Goal: Complete application form: Complete application form

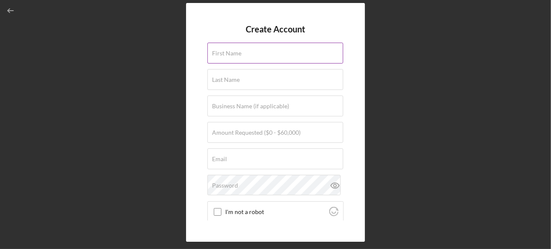
click at [274, 51] on div "First Name" at bounding box center [275, 53] width 136 height 21
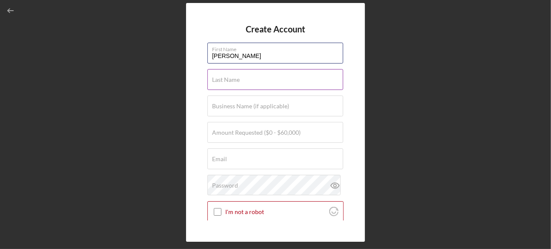
type input "[PERSON_NAME]"
click at [264, 84] on input "Last Name" at bounding box center [275, 79] width 136 height 20
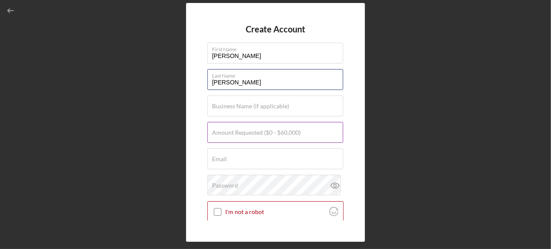
type input "[PERSON_NAME]"
click at [267, 137] on input "Amount Requested ($0 - $60,000)" at bounding box center [275, 132] width 136 height 20
click at [264, 142] on div "Amount Requested ($0 - $60,000)" at bounding box center [275, 132] width 136 height 21
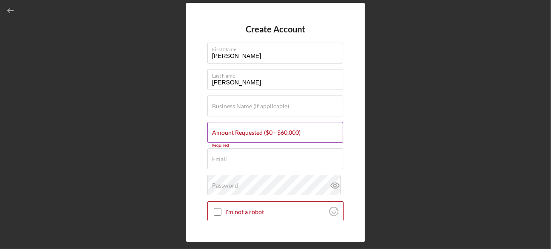
click at [263, 134] on label "Amount Requested ($0 - $60,000)" at bounding box center [256, 132] width 89 height 7
click at [263, 134] on input "Amount Requested ($0 - $60,000)" at bounding box center [275, 132] width 136 height 20
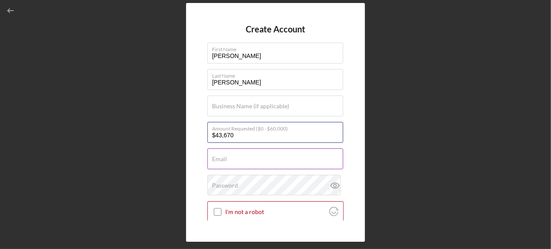
type input "$43,670"
click at [242, 162] on input "Email" at bounding box center [275, 158] width 136 height 20
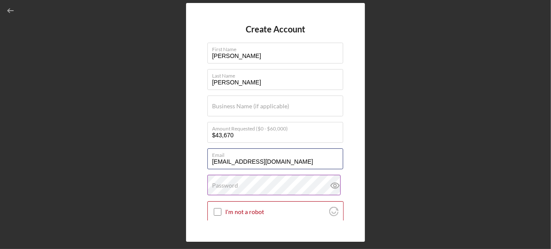
type input "[EMAIL_ADDRESS][DOMAIN_NAME]"
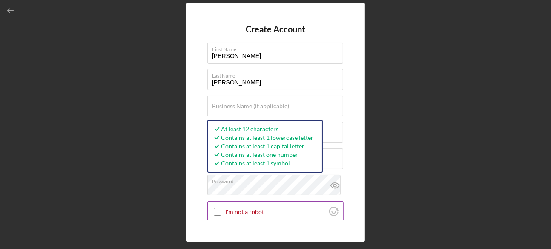
click at [219, 212] on input "I'm not a robot" at bounding box center [218, 212] width 8 height 8
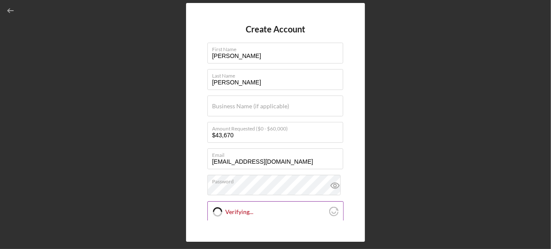
checkbox input "true"
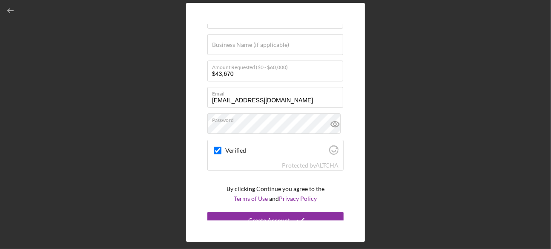
scroll to position [69, 0]
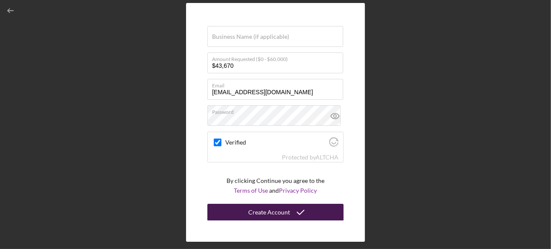
click at [265, 213] on div "Create Account" at bounding box center [269, 212] width 42 height 17
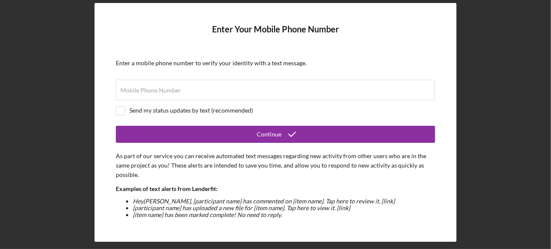
click at [265, 213] on li "[item name] has been marked complete! No need to reply." at bounding box center [284, 214] width 302 height 7
click at [215, 91] on input "Mobile Phone Number" at bounding box center [275, 90] width 319 height 20
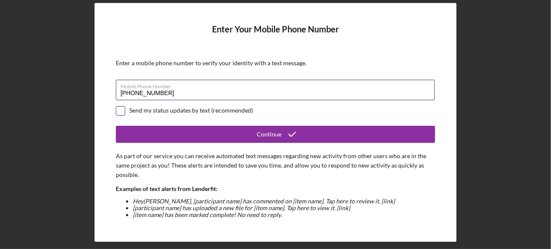
type input "[PHONE_NUMBER]"
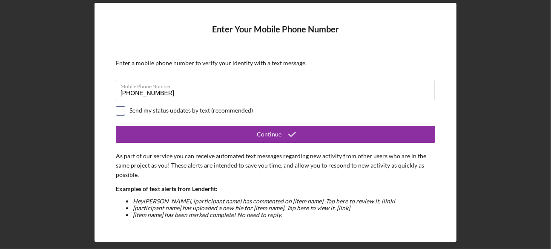
click at [120, 106] on input "checkbox" at bounding box center [120, 110] width 9 height 9
checkbox input "true"
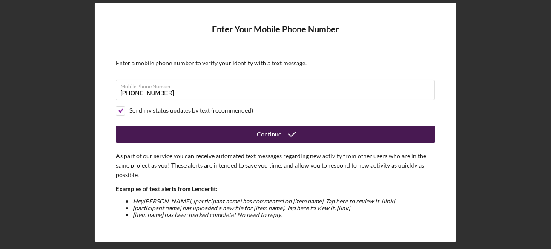
click at [264, 132] on div "Continue" at bounding box center [269, 134] width 25 height 17
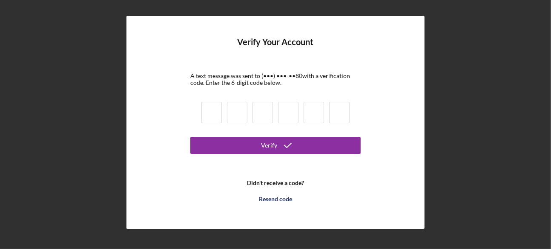
click at [209, 104] on input at bounding box center [211, 112] width 20 height 21
type input "1"
type input "4"
type input "3"
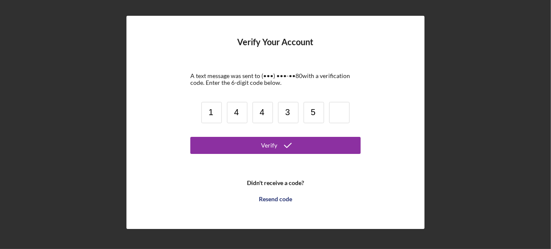
type input "5"
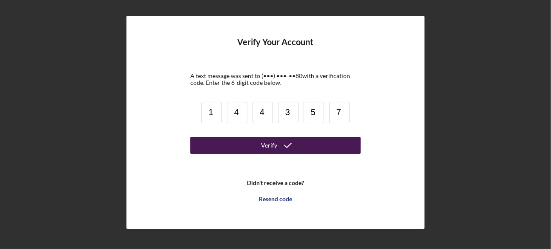
type input "7"
click at [272, 151] on div "Verify" at bounding box center [269, 145] width 16 height 17
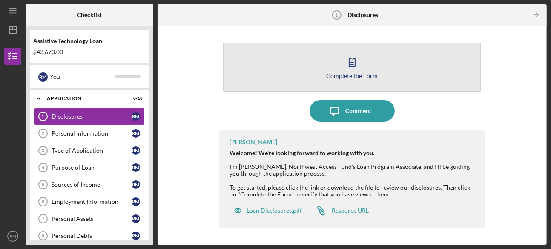
click at [370, 72] on div "Complete the Form" at bounding box center [352, 75] width 52 height 6
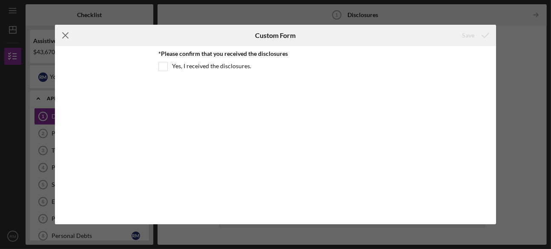
click at [66, 36] on line at bounding box center [66, 36] width 6 height 6
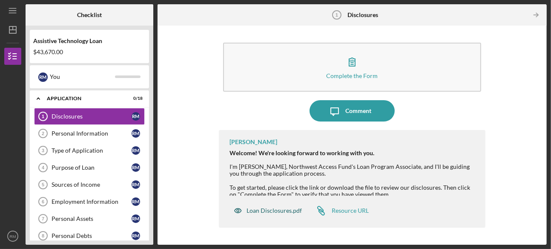
click at [289, 209] on div "Loan Disclosures.pdf" at bounding box center [274, 210] width 55 height 7
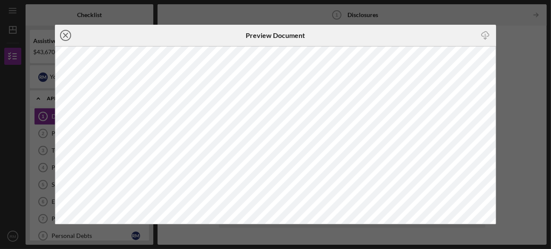
click at [66, 35] on line at bounding box center [65, 35] width 4 height 4
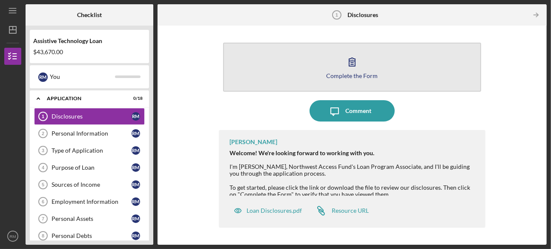
click at [364, 78] on div "Complete the Form" at bounding box center [352, 75] width 52 height 6
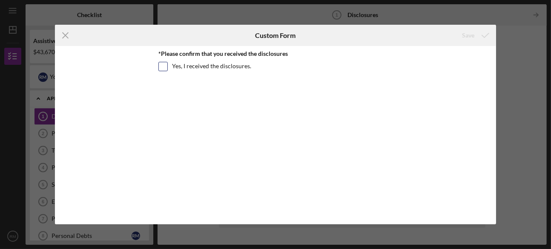
click at [163, 66] on input "Yes, I received the disclosures." at bounding box center [163, 66] width 9 height 9
checkbox input "true"
click at [469, 39] on div "Save" at bounding box center [468, 35] width 12 height 17
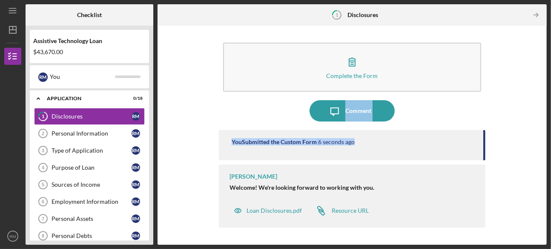
drag, startPoint x: 550, startPoint y: 60, endPoint x: 552, endPoint y: 133, distance: 72.4
click at [551, 133] on html "Icon/Menu 1 Disclosures Checklist Assistive Technology Loan $43,670.00 R M You …" at bounding box center [275, 124] width 551 height 249
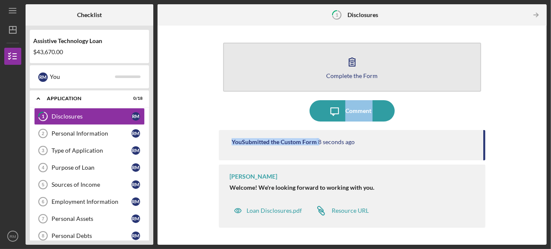
click at [348, 77] on div "Complete the Form" at bounding box center [352, 75] width 52 height 6
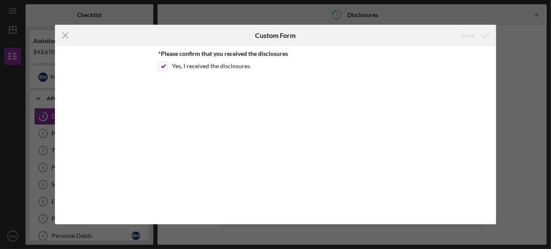
click at [395, 133] on div "*Please confirm that you received the disclosures Yes, I received the disclosur…" at bounding box center [275, 135] width 441 height 178
click at [166, 65] on input "Yes, I received the disclosures." at bounding box center [163, 66] width 9 height 9
checkbox input "true"
click at [65, 38] on icon "Icon/Menu Close" at bounding box center [65, 35] width 21 height 21
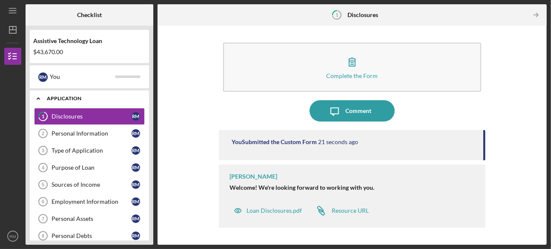
click at [75, 100] on div "Application" at bounding box center [93, 98] width 92 height 5
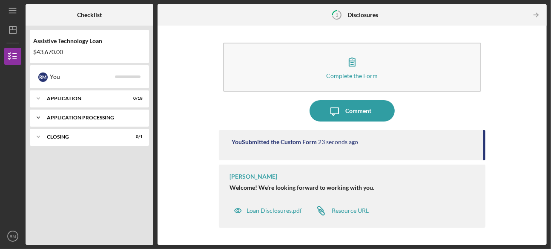
click at [87, 118] on div "Application Processing" at bounding box center [93, 117] width 92 height 5
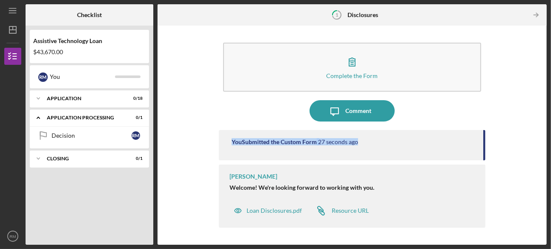
drag, startPoint x: 548, startPoint y: 113, endPoint x: 552, endPoint y: 142, distance: 28.9
click at [551, 142] on html "Icon/Menu 1 Disclosures Checklist Assistive Technology Loan $43,670.00 R M You …" at bounding box center [275, 124] width 551 height 249
click at [485, 146] on div "Complete the Form Form Icon/Message Comment You Submitted the Custom Form 33 se…" at bounding box center [352, 135] width 381 height 210
click at [418, 189] on div "Welcome! We're looking forward to working with you." at bounding box center [352, 187] width 247 height 7
click at [342, 206] on link "Icon/Link Resource URL" at bounding box center [339, 210] width 58 height 17
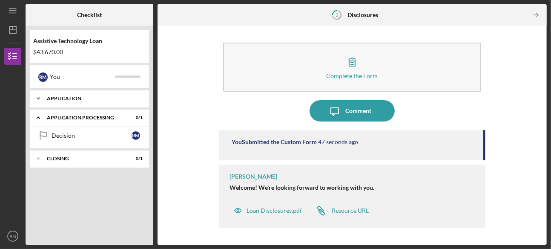
click at [64, 98] on div "Application" at bounding box center [93, 98] width 92 height 5
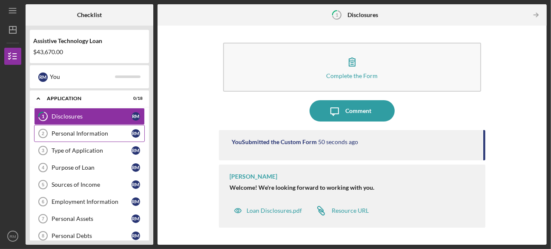
click at [68, 132] on div "Personal Information" at bounding box center [92, 133] width 80 height 7
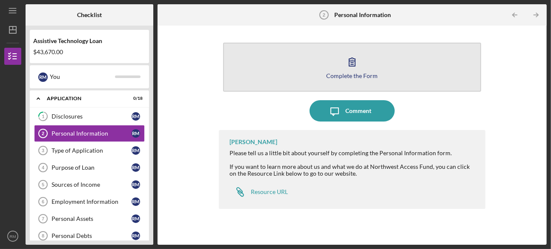
click at [359, 77] on div "Complete the Form" at bounding box center [352, 75] width 52 height 6
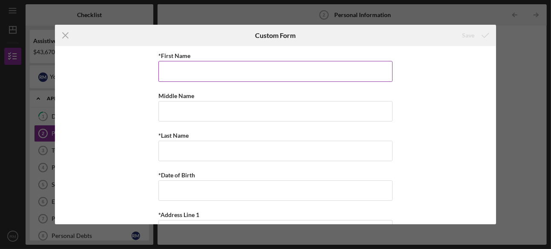
click at [334, 74] on input "*First Name" at bounding box center [275, 71] width 234 height 20
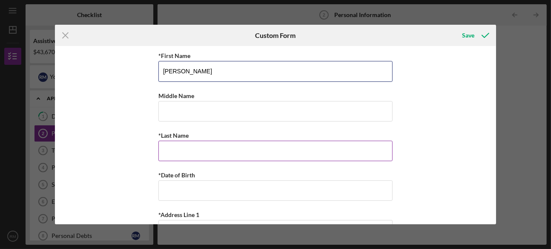
type input "[PERSON_NAME]"
click at [296, 142] on input "*Last Name" at bounding box center [275, 151] width 234 height 20
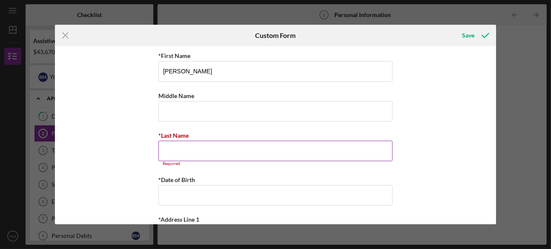
click at [230, 146] on input "*Last Name" at bounding box center [275, 151] width 234 height 20
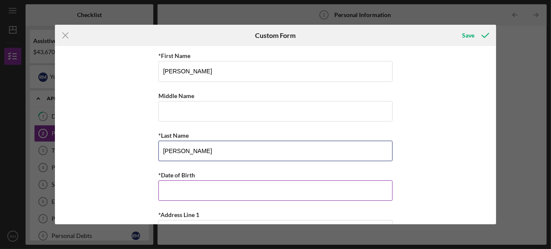
type input "[PERSON_NAME]"
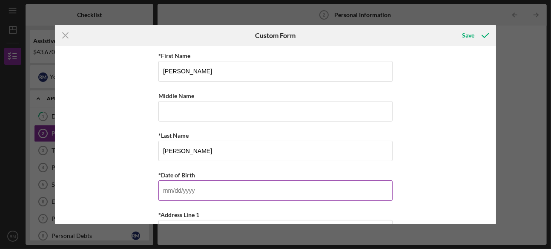
click at [204, 184] on input "*Date of Birth" at bounding box center [275, 190] width 234 height 20
type input "[DATE]"
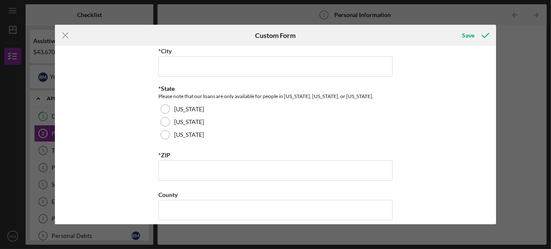
scroll to position [240, 0]
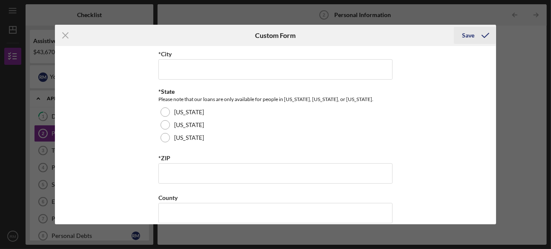
click at [471, 36] on div "Save" at bounding box center [468, 35] width 12 height 17
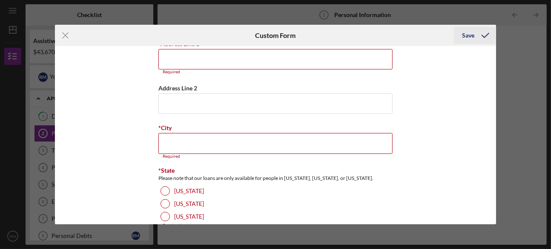
scroll to position [161, 0]
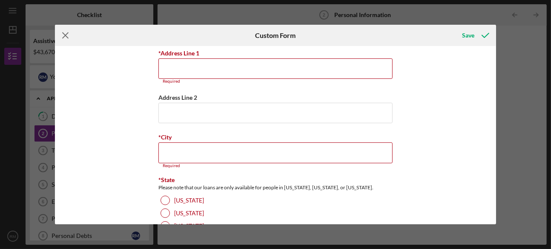
click at [66, 36] on line at bounding box center [66, 36] width 6 height 6
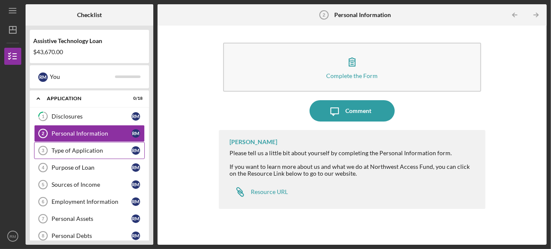
click at [93, 147] on div "Type of Application" at bounding box center [92, 150] width 80 height 7
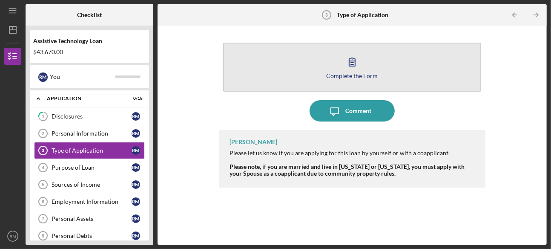
click at [366, 76] on div "Complete the Form" at bounding box center [352, 75] width 52 height 6
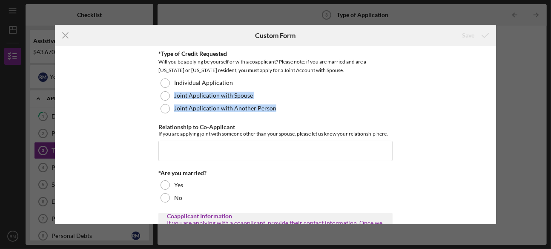
drag, startPoint x: 493, startPoint y: 78, endPoint x: 488, endPoint y: 111, distance: 33.2
click at [488, 111] on div "*Type of Credit Requested Will you be applying be yourself or with a coapplican…" at bounding box center [275, 135] width 441 height 178
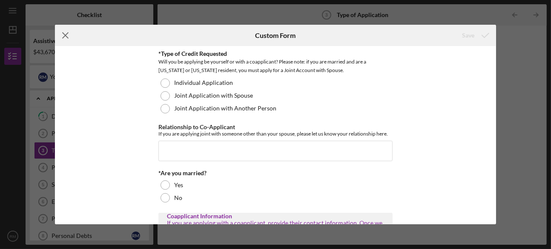
click at [67, 35] on icon "Icon/Menu Close" at bounding box center [65, 35] width 21 height 21
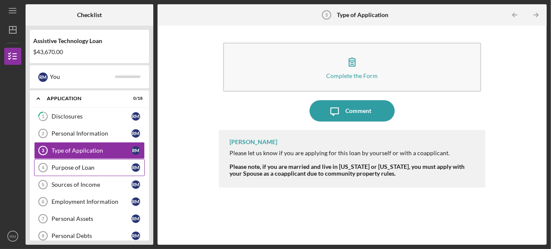
click at [67, 168] on div "Purpose of Loan" at bounding box center [92, 167] width 80 height 7
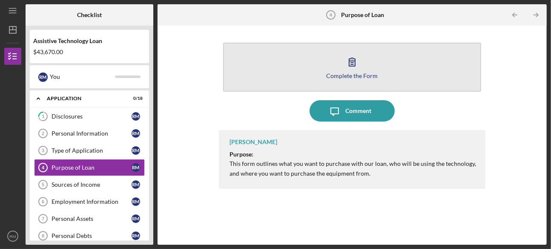
click at [348, 74] on div "Complete the Form" at bounding box center [352, 75] width 52 height 6
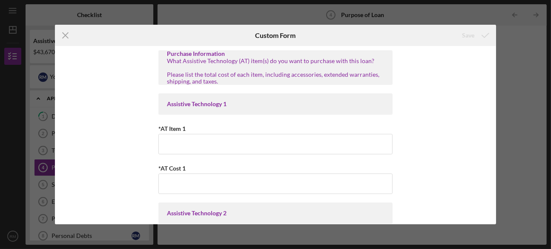
click at [45, 181] on div "Icon/Menu Close Custom Form Save Purchase Information What Assistive Technology…" at bounding box center [275, 124] width 551 height 249
click at [65, 34] on icon "Icon/Menu Close" at bounding box center [65, 35] width 21 height 21
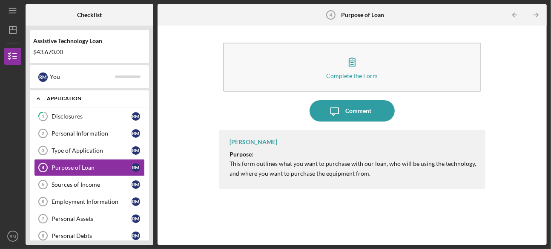
click at [100, 99] on div "Application" at bounding box center [93, 98] width 92 height 5
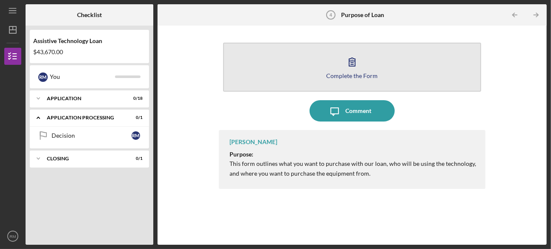
click at [368, 70] on button "Complete the Form Form" at bounding box center [352, 67] width 258 height 49
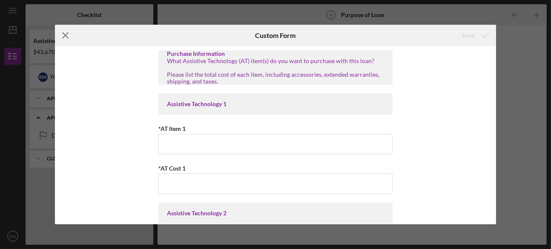
click at [66, 33] on icon "Icon/Menu Close" at bounding box center [65, 35] width 21 height 21
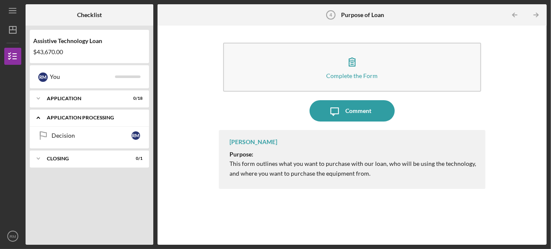
click at [75, 120] on div "Application Processing" at bounding box center [93, 117] width 92 height 5
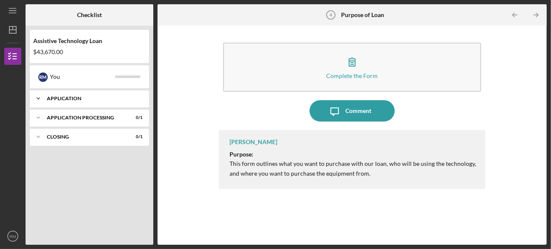
click at [76, 95] on div "Icon/Expander Application 0 / 18" at bounding box center [89, 98] width 119 height 17
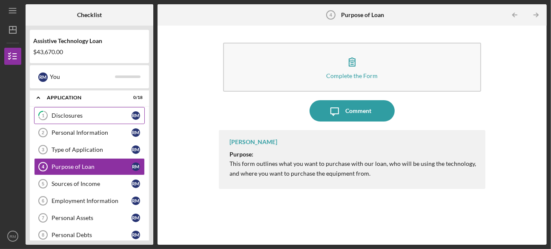
click at [81, 119] on link "1 Disclosures R M" at bounding box center [89, 115] width 111 height 17
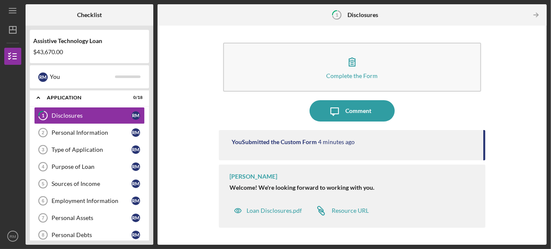
drag, startPoint x: 548, startPoint y: 60, endPoint x: 545, endPoint y: 79, distance: 19.7
click at [545, 79] on div "Icon/Menu 1 Disclosures Checklist Assistive Technology Loan $43,670.00 R M You …" at bounding box center [275, 124] width 551 height 249
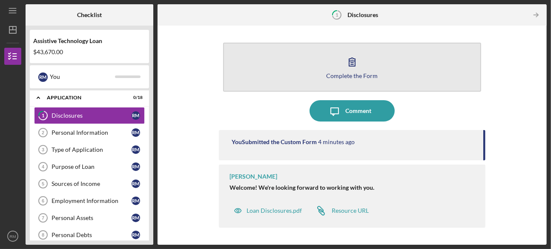
click at [348, 68] on icon "button" at bounding box center [351, 61] width 21 height 21
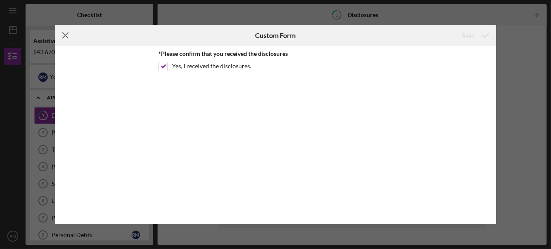
click at [64, 34] on line at bounding box center [66, 36] width 6 height 6
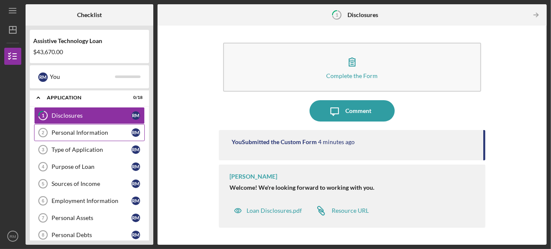
click at [95, 129] on div "Personal Information" at bounding box center [92, 132] width 80 height 7
click at [106, 134] on div "Personal Information" at bounding box center [92, 132] width 80 height 7
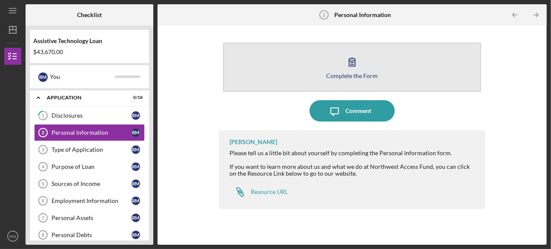
click at [363, 75] on div "Complete the Form" at bounding box center [352, 75] width 52 height 6
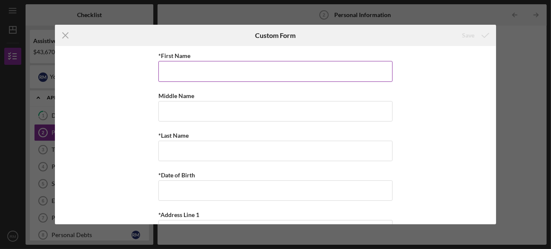
click at [348, 74] on input "*First Name" at bounding box center [275, 71] width 234 height 20
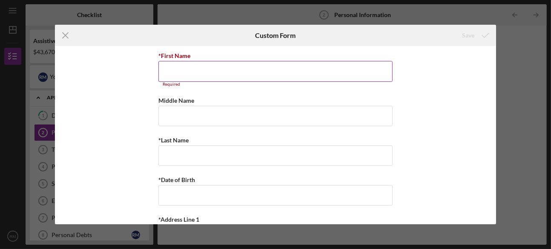
click at [229, 78] on input "*First Name" at bounding box center [275, 71] width 234 height 20
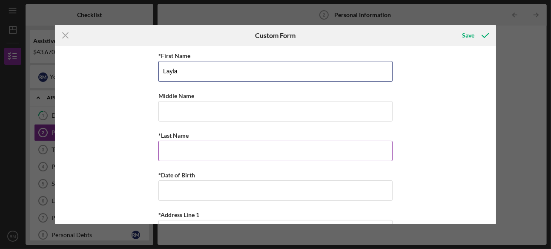
type input "Layla"
click at [215, 146] on input "*Last Name" at bounding box center [275, 151] width 234 height 20
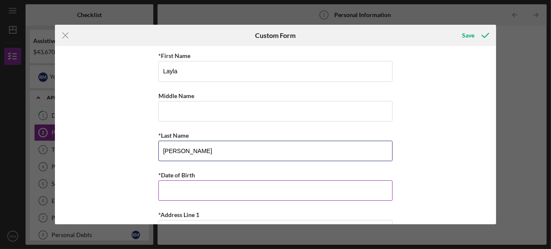
type input "[PERSON_NAME]"
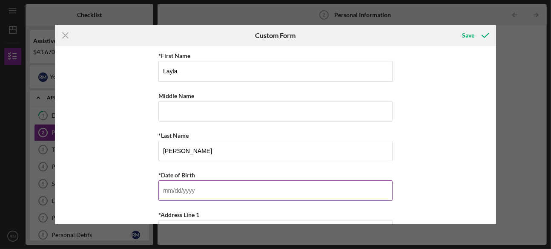
click at [199, 190] on input "*Date of Birth" at bounding box center [275, 190] width 234 height 20
type input "[DATE]"
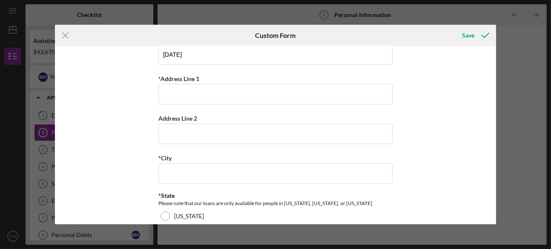
scroll to position [138, 0]
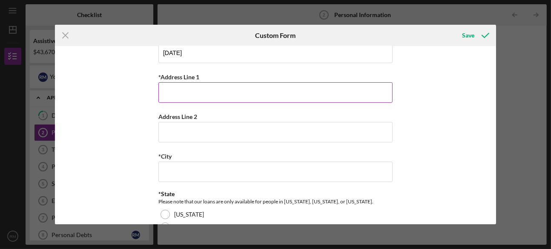
click at [245, 90] on input "*Address Line 1" at bounding box center [275, 92] width 234 height 20
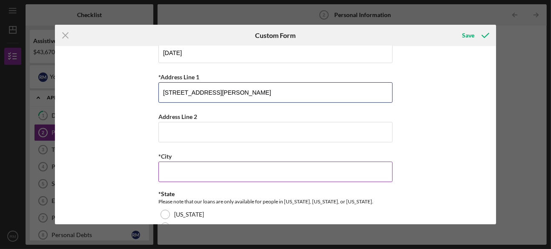
scroll to position [138, 0]
type input "[STREET_ADDRESS][PERSON_NAME]"
click at [189, 166] on input "*City" at bounding box center [275, 171] width 234 height 20
type input "Clackamas"
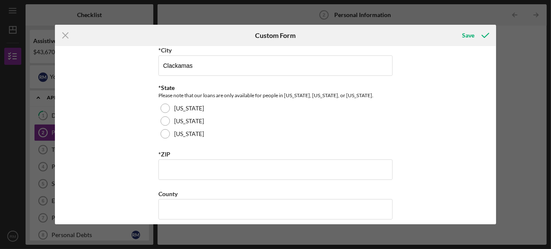
scroll to position [247, 0]
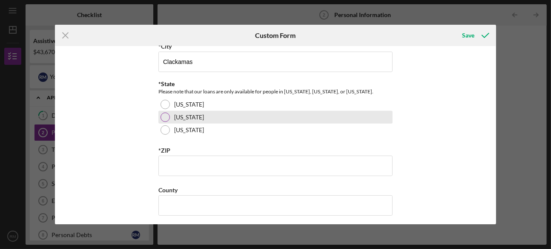
click at [164, 113] on div at bounding box center [165, 116] width 9 height 9
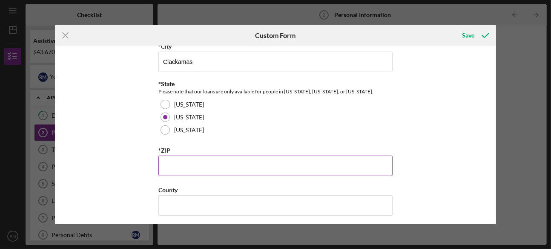
click at [178, 157] on input "*ZIP" at bounding box center [275, 165] width 234 height 20
type input "97015"
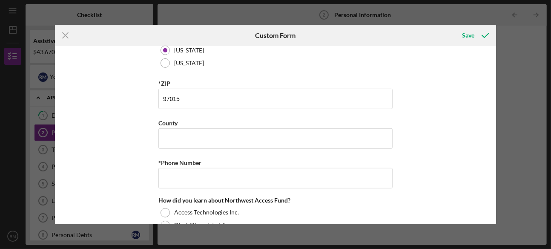
scroll to position [335, 0]
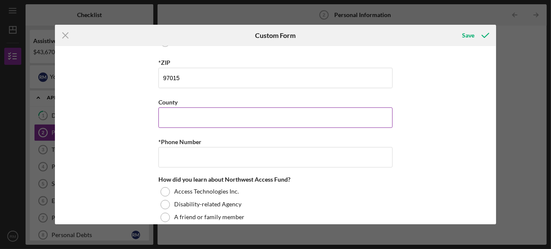
click at [223, 114] on input "County" at bounding box center [275, 117] width 234 height 20
click at [204, 118] on input "[GEOGRAPHIC_DATA]" at bounding box center [275, 117] width 234 height 20
type input "U"
type input "Clackamas"
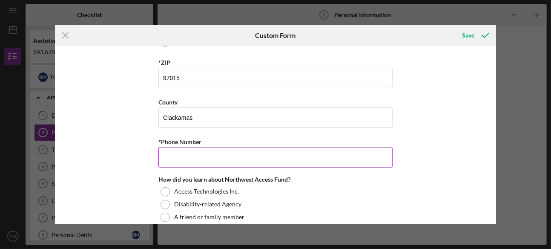
click at [198, 156] on input "*Phone Number" at bounding box center [275, 157] width 234 height 20
type input "[PHONE_NUMBER]"
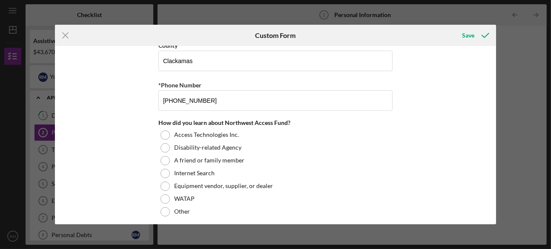
scroll to position [395, 0]
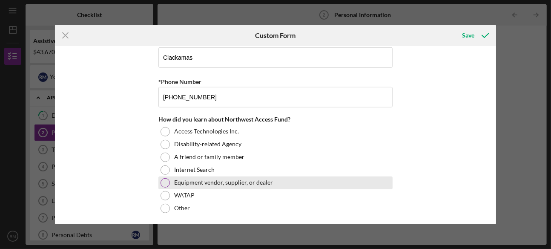
click at [225, 179] on label "Equipment vendor, supplier, or dealer" at bounding box center [223, 182] width 99 height 7
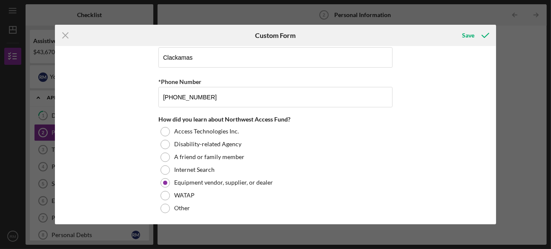
click at [462, 9] on div "Icon/Menu Close Custom Form Save *First Name Layla Middle Name *Last Name [PERS…" at bounding box center [275, 124] width 551 height 249
click at [469, 36] on div "Save" at bounding box center [468, 35] width 12 height 17
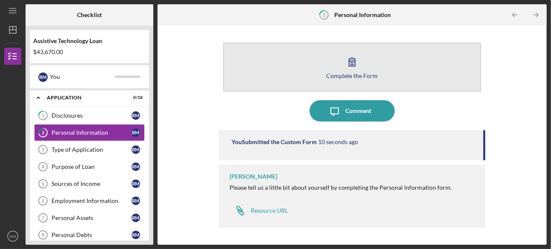
click at [357, 79] on button "Complete the Form Form" at bounding box center [352, 67] width 258 height 49
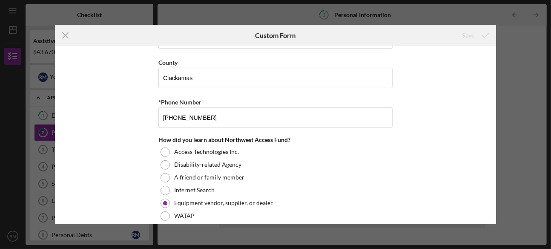
scroll to position [395, 0]
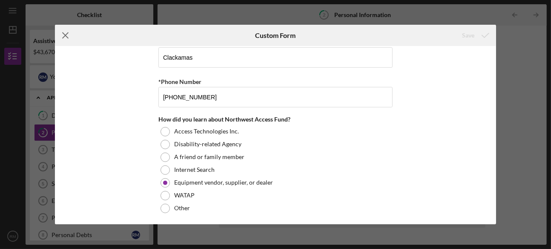
click at [63, 37] on icon "Icon/Menu Close" at bounding box center [65, 35] width 21 height 21
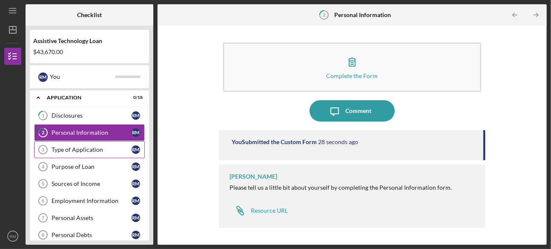
click at [74, 148] on div "Type of Application" at bounding box center [92, 149] width 80 height 7
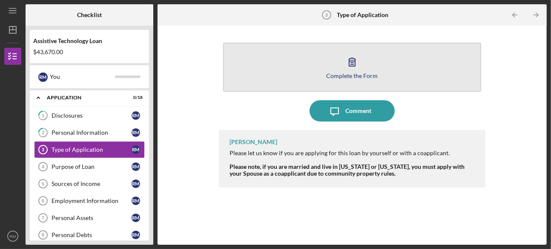
click at [350, 75] on div "Complete the Form" at bounding box center [352, 75] width 52 height 6
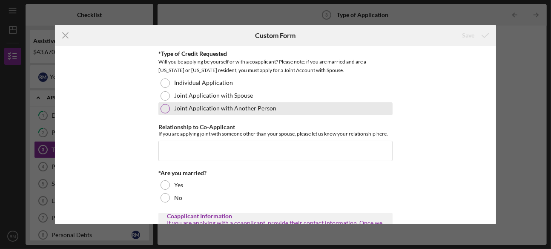
click at [269, 105] on label "Joint Application with Another Person" at bounding box center [225, 108] width 102 height 7
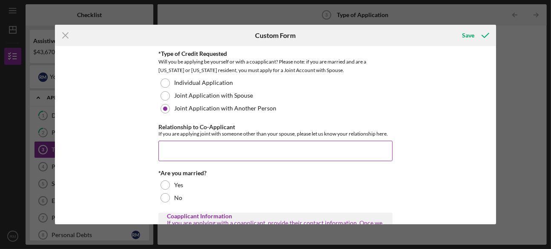
click at [274, 146] on input "Relationship to Co-Applicant" at bounding box center [275, 151] width 234 height 20
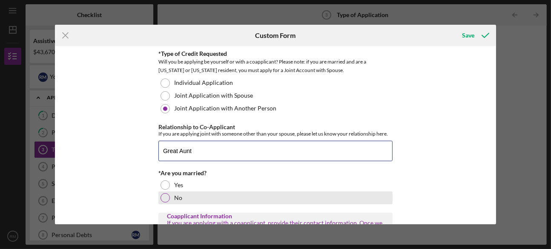
type input "Great Aunt"
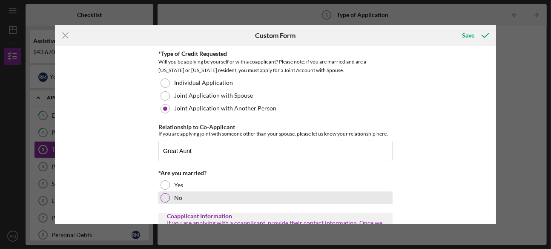
click at [164, 197] on div at bounding box center [165, 197] width 9 height 9
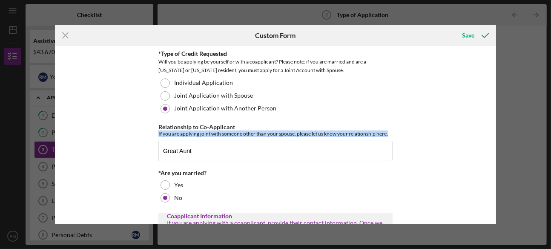
drag, startPoint x: 493, startPoint y: 118, endPoint x: 496, endPoint y: 154, distance: 36.4
click at [496, 154] on div "Icon/Menu Close Custom Form Save *Type of Credit Requested Will you be applying…" at bounding box center [275, 124] width 551 height 249
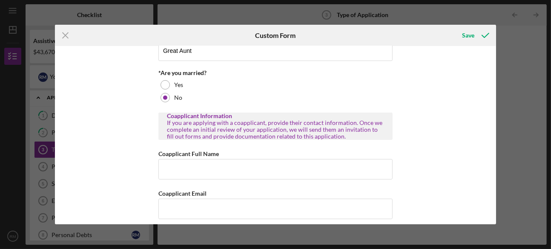
scroll to position [104, 0]
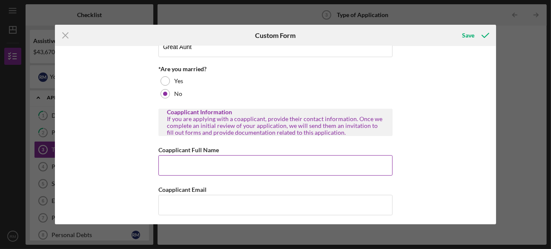
click at [226, 168] on input "Coapplicant Full Name" at bounding box center [275, 165] width 234 height 20
type input "r"
type input "F"
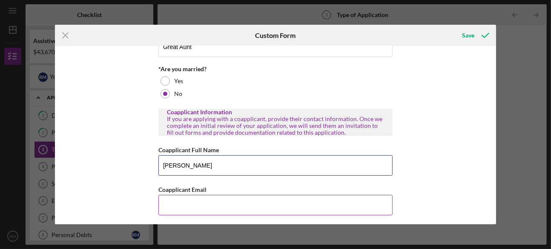
type input "[PERSON_NAME]"
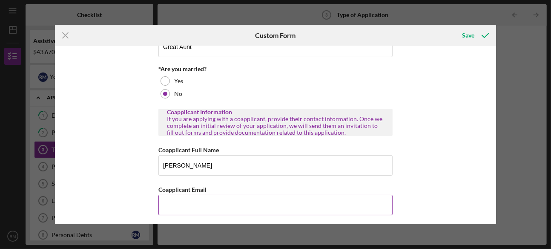
click at [211, 205] on input "Coapplicant Email" at bounding box center [275, 205] width 234 height 20
type input "[EMAIL_ADDRESS][DOMAIN_NAME]"
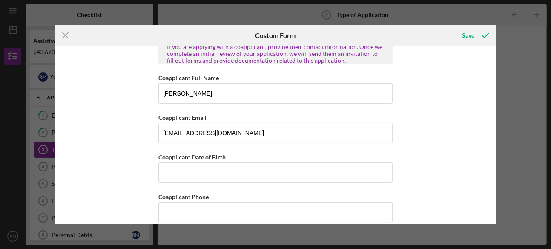
scroll to position [185, 0]
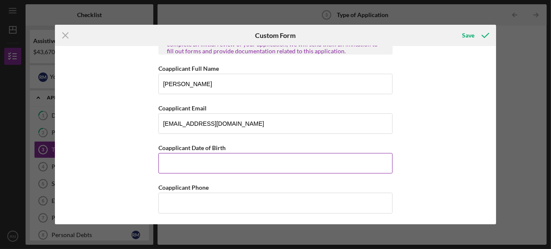
click at [238, 161] on input "Coapplicant Date of Birth" at bounding box center [275, 163] width 234 height 20
type input "[DATE]"
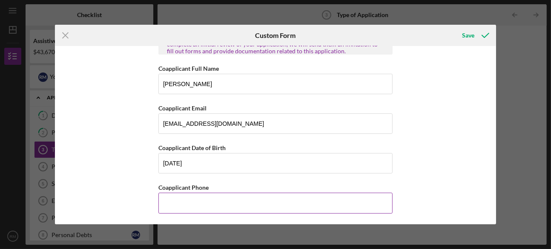
click at [229, 195] on input "Coapplicant Phone" at bounding box center [275, 202] width 234 height 20
type input "[PHONE_NUMBER]"
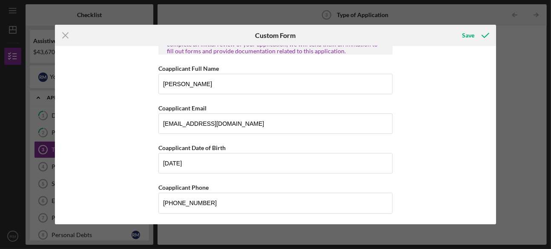
click at [493, 212] on div "*Type of Credit Requested Will you be applying be yourself or with a coapplican…" at bounding box center [275, 135] width 441 height 178
click at [465, 35] on div "Save" at bounding box center [468, 35] width 12 height 17
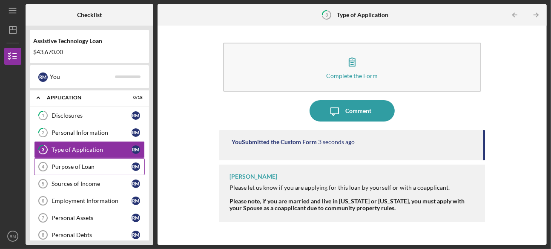
click at [75, 165] on div "Purpose of Loan" at bounding box center [92, 166] width 80 height 7
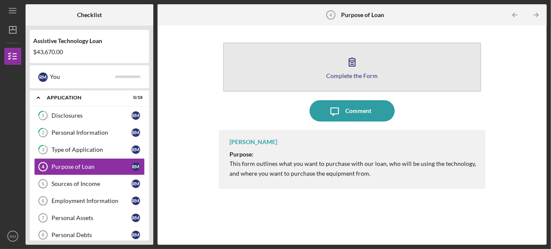
click at [376, 78] on button "Complete the Form Form" at bounding box center [352, 67] width 258 height 49
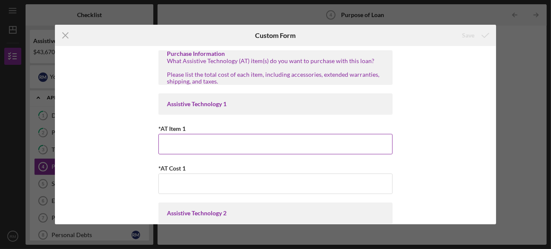
click at [267, 139] on input "*AT Item 1" at bounding box center [275, 144] width 234 height 20
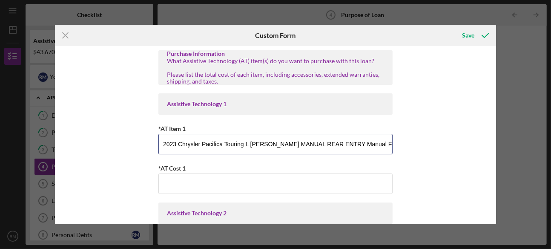
type input "2023 Chrysler Pacifica Touring L [PERSON_NAME] MANUAL REAR ENTRY Manual Fold Out"
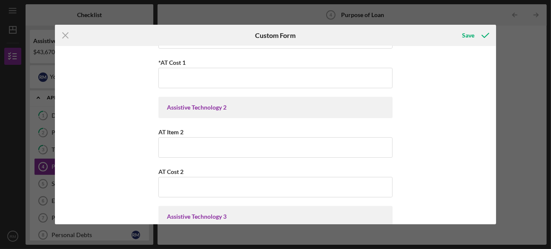
scroll to position [122, 0]
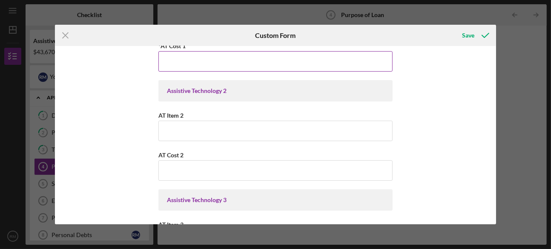
click at [279, 69] on input "*AT Cost 1" at bounding box center [275, 61] width 234 height 20
type input "$52,900"
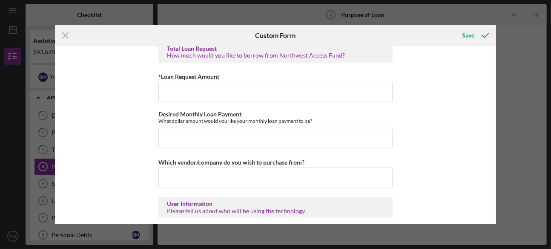
scroll to position [530, 0]
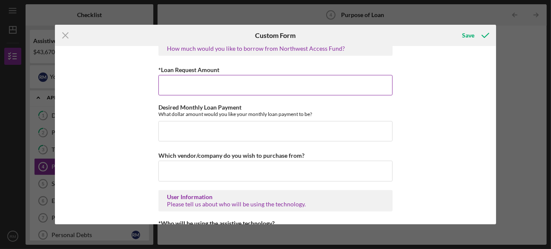
click at [240, 89] on input "*Loan Request Amount" at bounding box center [275, 85] width 234 height 20
type input "$53,670.00"
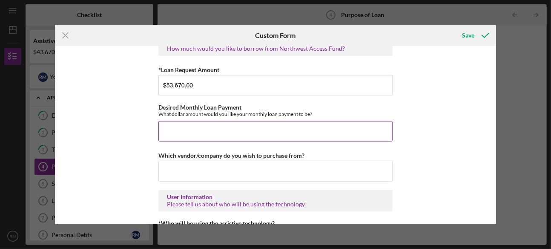
click at [218, 130] on input "Desired Monthly Loan Payment" at bounding box center [275, 131] width 234 height 20
type input "$450"
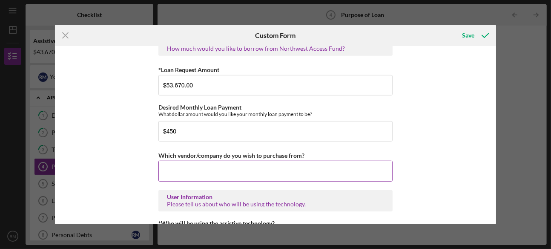
click at [215, 168] on input "Which vendor/company do you wish to purchase from?" at bounding box center [275, 171] width 234 height 20
type input "UnitedAccess Hillsboro [US_STATE]"
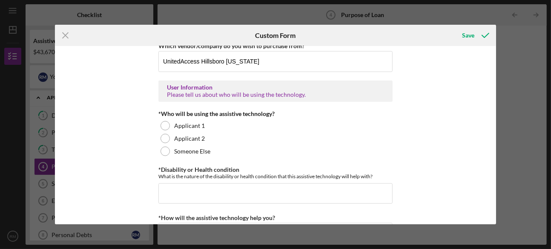
scroll to position [645, 0]
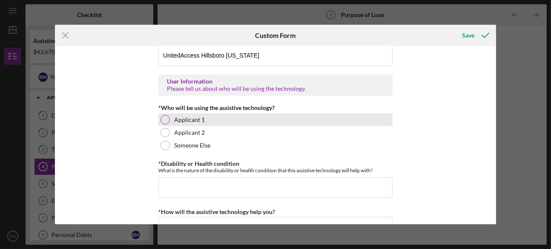
click at [166, 116] on div at bounding box center [165, 119] width 9 height 9
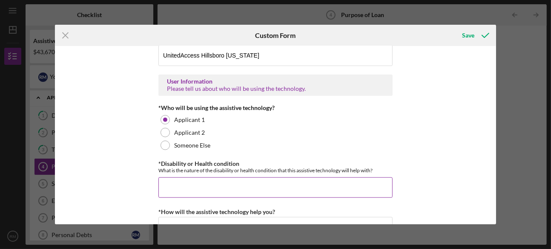
click at [246, 190] on input "*Disability or Health condition" at bounding box center [275, 187] width 234 height 20
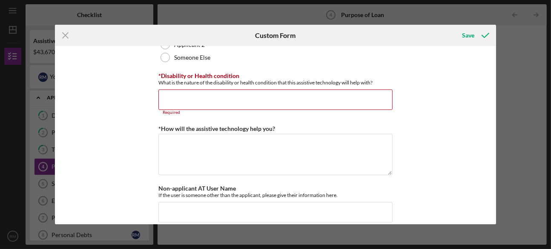
scroll to position [734, 0]
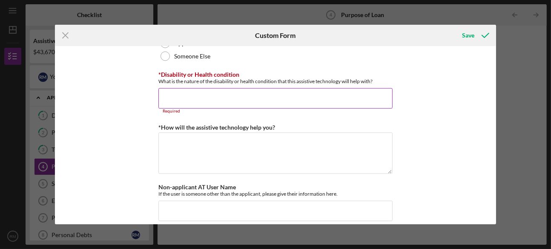
click at [278, 95] on input "*Disability or Health condition" at bounding box center [275, 98] width 234 height 20
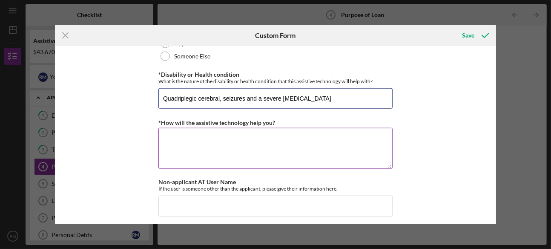
type input "Quadriplegic cerebral, seizures and a severe [MEDICAL_DATA]"
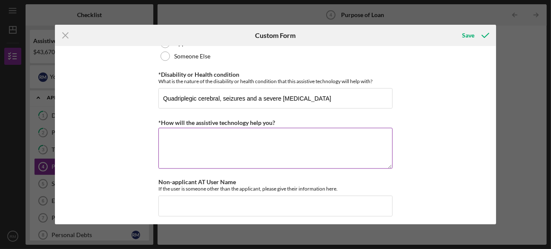
click at [243, 135] on textarea "*How will the assistive technology help you?" at bounding box center [275, 148] width 234 height 41
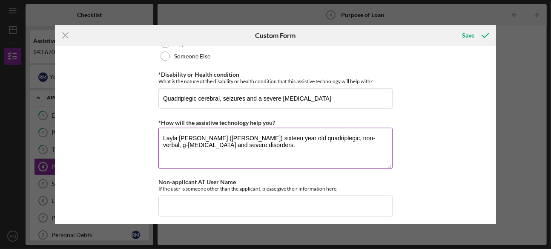
click at [240, 136] on textarea "Layla [PERSON_NAME] ([PERSON_NAME]) sixteen year old quadriplegic, non-verbal, …" at bounding box center [275, 148] width 234 height 41
click at [247, 134] on textarea "Layla [PERSON_NAME] ([PERSON_NAME]) is a old quadriplegic, non-verbal, g-[MEDIC…" at bounding box center [275, 148] width 234 height 41
click at [270, 144] on textarea "Layla [PERSON_NAME] ([PERSON_NAME]) is an sixteen year old quadriplegic, non-ve…" at bounding box center [275, 148] width 234 height 41
click at [265, 133] on textarea "Layla [PERSON_NAME] ([PERSON_NAME]) is an sixteen year old quadriplegic, non-ve…" at bounding box center [275, 148] width 234 height 41
click at [186, 143] on textarea "[PERSON_NAME] ([PERSON_NAME]) is a sixteen-year-old [DEMOGRAPHIC_DATA] quadripl…" at bounding box center [275, 148] width 234 height 41
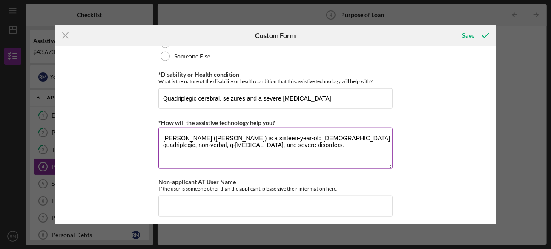
click at [204, 140] on textarea "[PERSON_NAME] ([PERSON_NAME]) is a sixteen-year-old [DEMOGRAPHIC_DATA] quadripl…" at bounding box center [275, 148] width 234 height 41
click at [269, 140] on textarea "[PERSON_NAME] ([PERSON_NAME]) is a sixteen-year-old [DEMOGRAPHIC_DATA] quadripl…" at bounding box center [275, 148] width 234 height 41
click at [214, 140] on textarea "[PERSON_NAME] ([PERSON_NAME]) is a sixteen-year-old [DEMOGRAPHIC_DATA] quadripl…" at bounding box center [275, 148] width 234 height 41
click at [218, 140] on textarea "[PERSON_NAME] ([PERSON_NAME]) is a sixteen-year-old [DEMOGRAPHIC_DATA] quadripl…" at bounding box center [275, 148] width 234 height 41
click at [264, 142] on textarea "[PERSON_NAME] ([PERSON_NAME]) is a sixteen-year-old [DEMOGRAPHIC_DATA] quadripl…" at bounding box center [275, 148] width 234 height 41
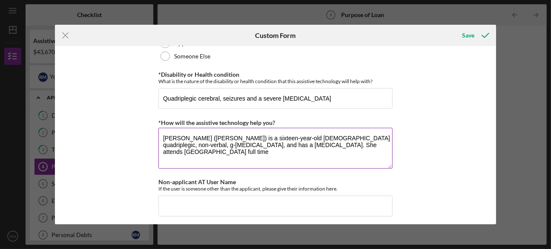
click at [364, 143] on textarea "[PERSON_NAME] ([PERSON_NAME]) is a sixteen-year-old [DEMOGRAPHIC_DATA] quadripl…" at bounding box center [275, 148] width 234 height 41
click at [253, 158] on textarea "[PERSON_NAME] ([PERSON_NAME]) is a sixteen-year-old [DEMOGRAPHIC_DATA] quadripl…" at bounding box center [275, 148] width 234 height 41
click at [285, 149] on textarea "[PERSON_NAME] ([PERSON_NAME]) is a sixteen-year-old [DEMOGRAPHIC_DATA] quadripl…" at bounding box center [275, 148] width 234 height 41
click at [204, 149] on textarea "[PERSON_NAME] ([PERSON_NAME]) is a sixteen-year-old [DEMOGRAPHIC_DATA] quadripl…" at bounding box center [275, 148] width 234 height 41
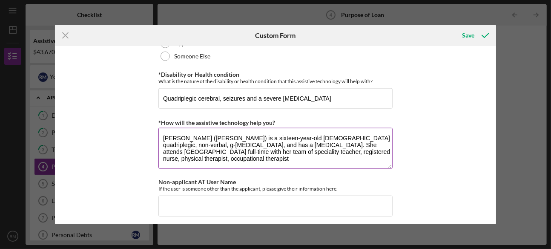
click at [370, 147] on textarea "[PERSON_NAME] ([PERSON_NAME]) is a sixteen-year-old [DEMOGRAPHIC_DATA] quadripl…" at bounding box center [275, 148] width 234 height 41
click at [239, 147] on textarea "[PERSON_NAME] ([PERSON_NAME]) is a sixteen-year-old [DEMOGRAPHIC_DATA] quadripl…" at bounding box center [275, 148] width 234 height 41
click at [244, 148] on textarea "[PERSON_NAME] ([PERSON_NAME]) is a sixteen-year-old [DEMOGRAPHIC_DATA] quadripl…" at bounding box center [275, 148] width 234 height 41
click at [273, 146] on textarea "[PERSON_NAME] ([PERSON_NAME]) is a sixteen-year-old [DEMOGRAPHIC_DATA] quadripl…" at bounding box center [275, 148] width 234 height 41
click at [319, 148] on textarea "[PERSON_NAME] ([PERSON_NAME]) is a sixteen-year-old [DEMOGRAPHIC_DATA] quadripl…" at bounding box center [275, 148] width 234 height 41
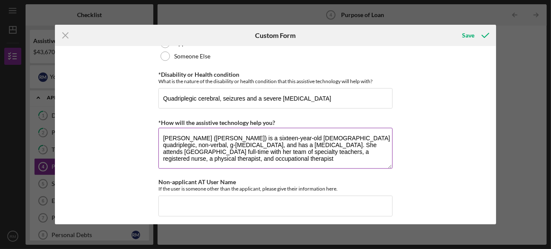
click at [188, 154] on textarea "[PERSON_NAME] ([PERSON_NAME]) is a sixteen-year-old [DEMOGRAPHIC_DATA] quadripl…" at bounding box center [275, 148] width 234 height 41
click at [234, 153] on textarea "[PERSON_NAME] ([PERSON_NAME]) is a sixteen-year-old [DEMOGRAPHIC_DATA] quadripl…" at bounding box center [275, 148] width 234 height 41
click at [198, 161] on textarea "[PERSON_NAME] ([PERSON_NAME]) is a sixteen-year-old [DEMOGRAPHIC_DATA] quadripl…" at bounding box center [275, 148] width 234 height 41
click at [256, 158] on textarea "[PERSON_NAME] ([PERSON_NAME]) is a sixteen-year-old [DEMOGRAPHIC_DATA] quadripl…" at bounding box center [275, 148] width 234 height 41
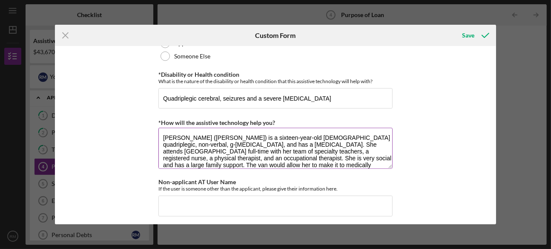
click at [373, 155] on textarea "[PERSON_NAME] ([PERSON_NAME]) is a sixteen-year-old [DEMOGRAPHIC_DATA] quadripl…" at bounding box center [275, 148] width 234 height 41
click at [329, 162] on textarea "[PERSON_NAME] ([PERSON_NAME]) is a sixteen-year-old [DEMOGRAPHIC_DATA] quadripl…" at bounding box center [275, 148] width 234 height 41
click at [377, 155] on textarea "[PERSON_NAME] ([PERSON_NAME]) is a sixteen-year-old [DEMOGRAPHIC_DATA] quadripl…" at bounding box center [275, 148] width 234 height 41
click at [372, 155] on textarea "[PERSON_NAME] ([PERSON_NAME]) is a sixteen-year-old [DEMOGRAPHIC_DATA] quadripl…" at bounding box center [275, 148] width 234 height 41
click at [293, 161] on textarea "[PERSON_NAME] ([PERSON_NAME]) is a sixteen-year-old [DEMOGRAPHIC_DATA] quadripl…" at bounding box center [275, 148] width 234 height 41
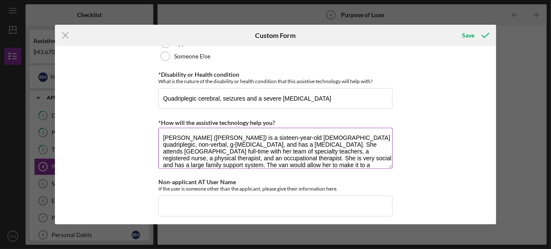
click at [287, 160] on textarea "[PERSON_NAME] ([PERSON_NAME]) is a sixteen-year-old [DEMOGRAPHIC_DATA] quadripl…" at bounding box center [275, 148] width 234 height 41
click at [349, 161] on textarea "[PERSON_NAME] ([PERSON_NAME]) is a sixteen-year-old [DEMOGRAPHIC_DATA] quadripl…" at bounding box center [275, 148] width 234 height 41
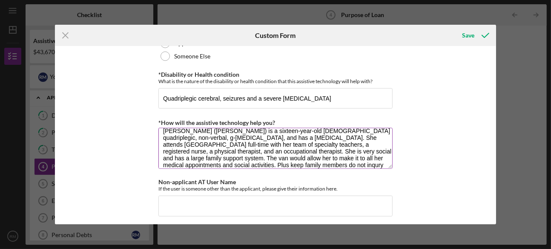
scroll to position [14, 0]
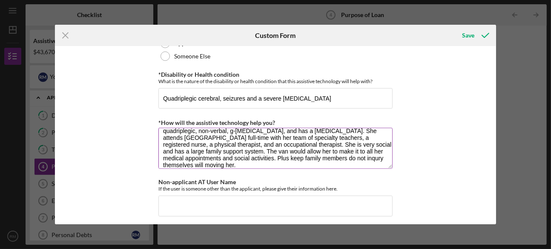
click at [211, 150] on textarea "[PERSON_NAME] ([PERSON_NAME]) is a sixteen-year-old [DEMOGRAPHIC_DATA] quadripl…" at bounding box center [275, 148] width 234 height 41
click at [229, 148] on textarea "[PERSON_NAME] ([PERSON_NAME]) is a sixteen-year-old [DEMOGRAPHIC_DATA] quadripl…" at bounding box center [275, 148] width 234 height 41
click at [268, 146] on textarea "[PERSON_NAME] ([PERSON_NAME]) is a sixteen-year-old [DEMOGRAPHIC_DATA] quadripl…" at bounding box center [275, 148] width 234 height 41
click at [307, 137] on textarea "[PERSON_NAME] ([PERSON_NAME]) is a sixteen-year-old [DEMOGRAPHIC_DATA] quadripl…" at bounding box center [275, 148] width 234 height 41
click at [238, 146] on textarea "[PERSON_NAME] ([PERSON_NAME]) is a sixteen-year-old [DEMOGRAPHIC_DATA] quadripl…" at bounding box center [275, 148] width 234 height 41
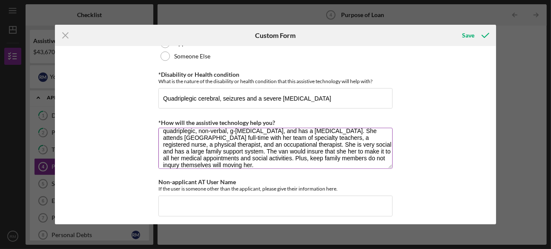
click at [298, 150] on textarea "[PERSON_NAME] ([PERSON_NAME]) is a sixteen-year-old [DEMOGRAPHIC_DATA] quadripl…" at bounding box center [275, 148] width 234 height 41
click at [235, 149] on textarea "[PERSON_NAME] ([PERSON_NAME]) is a sixteen-year-old [DEMOGRAPHIC_DATA] quadripl…" at bounding box center [275, 148] width 234 height 41
click at [307, 152] on textarea "[PERSON_NAME] ([PERSON_NAME]) is a sixteen-year-old [DEMOGRAPHIC_DATA] quadripl…" at bounding box center [275, 148] width 234 height 41
click at [298, 151] on textarea "[PERSON_NAME] ([PERSON_NAME]) is a sixteen-year-old [DEMOGRAPHIC_DATA] quadripl…" at bounding box center [275, 148] width 234 height 41
click at [344, 153] on textarea "[PERSON_NAME] ([PERSON_NAME]) is a sixteen-year-old [DEMOGRAPHIC_DATA] quadripl…" at bounding box center [275, 148] width 234 height 41
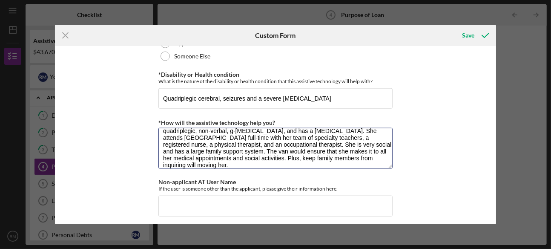
scroll to position [14, 0]
click at [242, 153] on textarea "[PERSON_NAME] ([PERSON_NAME]) is a sixteen-year-old [DEMOGRAPHIC_DATA] quadripl…" at bounding box center [275, 148] width 234 height 41
click at [232, 155] on textarea "[PERSON_NAME] ([PERSON_NAME]) is a sixteen-year-old [DEMOGRAPHIC_DATA] quadripl…" at bounding box center [275, 148] width 234 height 41
click at [290, 155] on textarea "[PERSON_NAME] ([PERSON_NAME]) is a sixteen-year-old [DEMOGRAPHIC_DATA] quadripl…" at bounding box center [275, 148] width 234 height 41
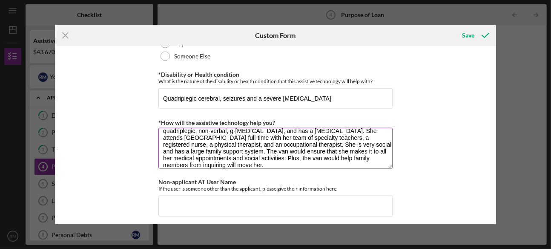
click at [357, 156] on textarea "[PERSON_NAME] ([PERSON_NAME]) is a sixteen-year-old [DEMOGRAPHIC_DATA] quadripl…" at bounding box center [275, 148] width 234 height 41
click at [333, 155] on textarea "[PERSON_NAME] ([PERSON_NAME]) is a sixteen-year-old [DEMOGRAPHIC_DATA] quadripl…" at bounding box center [275, 148] width 234 height 41
click at [326, 155] on textarea "[PERSON_NAME] ([PERSON_NAME]) is a sixteen-year-old [DEMOGRAPHIC_DATA] quadripl…" at bounding box center [275, 148] width 234 height 41
click at [285, 160] on textarea "[PERSON_NAME] ([PERSON_NAME]) is a sixteen-year-old [DEMOGRAPHIC_DATA] quadripl…" at bounding box center [275, 148] width 234 height 41
click at [332, 153] on textarea "[PERSON_NAME] ([PERSON_NAME]) is a sixteen-year-old [DEMOGRAPHIC_DATA] quadripl…" at bounding box center [275, 148] width 234 height 41
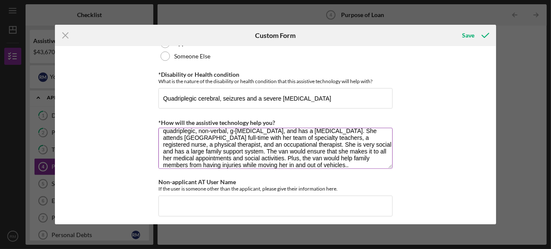
click at [357, 154] on textarea "[PERSON_NAME] ([PERSON_NAME]) is a sixteen-year-old [DEMOGRAPHIC_DATA] quadripl…" at bounding box center [275, 148] width 234 height 41
click at [359, 152] on textarea "[PERSON_NAME] ([PERSON_NAME]) is a sixteen-year-old [DEMOGRAPHIC_DATA] quadripl…" at bounding box center [275, 148] width 234 height 41
click at [351, 155] on textarea "[PERSON_NAME] ([PERSON_NAME]) is a sixteen-year-old [DEMOGRAPHIC_DATA] quadripl…" at bounding box center [275, 148] width 234 height 41
type textarea "[PERSON_NAME] ([PERSON_NAME]) is a sixteen-year-old [DEMOGRAPHIC_DATA] quadripl…"
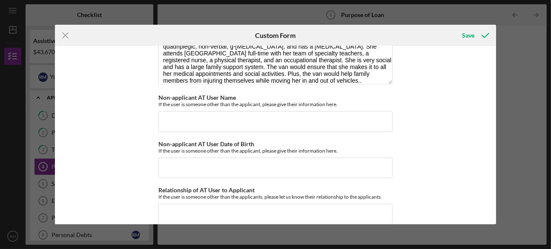
scroll to position [826, 0]
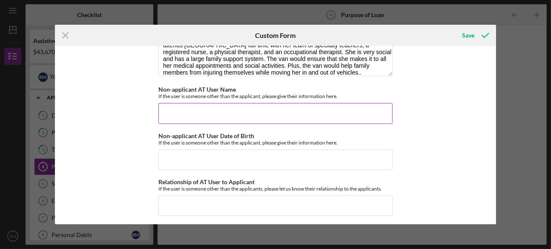
click at [293, 114] on input "Non-applicant AT User Name" at bounding box center [275, 113] width 234 height 20
click at [305, 106] on input "Non-applicant AT User Name" at bounding box center [275, 113] width 234 height 20
type input "M"
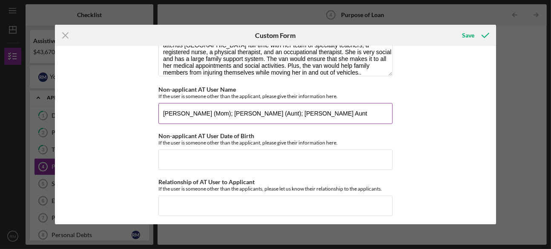
click at [284, 109] on input "[PERSON_NAME] (Mom); [PERSON_NAME] (Aunt); [PERSON_NAME] Aunt" at bounding box center [275, 113] width 234 height 20
click at [334, 109] on input "[PERSON_NAME] (Mom); [PERSON_NAME] (Aunt); [PERSON_NAME] Aunt" at bounding box center [275, 113] width 234 height 20
click at [368, 112] on input "[PERSON_NAME] (Mom); [PERSON_NAME] (Aunt); [PERSON_NAME] (Great Aunt" at bounding box center [275, 113] width 234 height 20
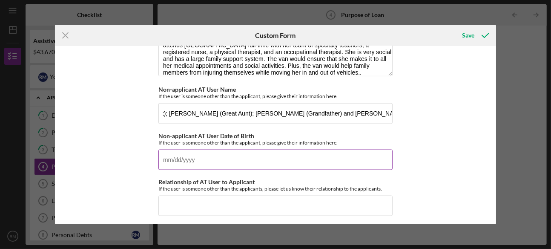
scroll to position [0, 0]
click at [287, 149] on input "Non-applicant AT User Date of Birth" at bounding box center [275, 159] width 234 height 20
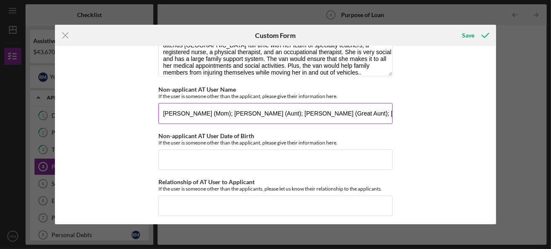
click at [205, 111] on input "[PERSON_NAME] (Mom); [PERSON_NAME] (Aunt); [PERSON_NAME] (Great Aunt); [PERSON_…" at bounding box center [275, 113] width 234 height 20
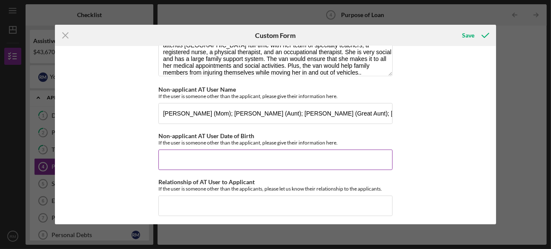
click at [279, 154] on input "Non-applicant AT User Date of Birth" at bounding box center [275, 159] width 234 height 20
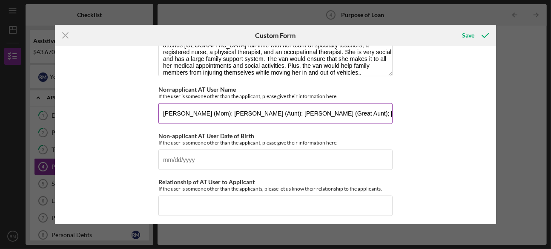
click at [370, 109] on input "[PERSON_NAME] (Mom); [PERSON_NAME] (Aunt); [PERSON_NAME] (Great Aunt); [PERSON_…" at bounding box center [275, 113] width 234 height 20
click at [345, 107] on input "[PERSON_NAME] (Grandfather) and [PERSON_NAME] (Grandmother)" at bounding box center [275, 113] width 234 height 20
click at [278, 109] on input "[PERSON_NAME] (Grandfather)" at bounding box center [275, 113] width 234 height 20
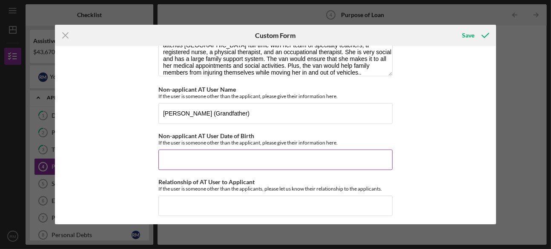
click at [198, 153] on input "Non-applicant AT User Date of Birth" at bounding box center [275, 159] width 234 height 20
drag, startPoint x: 198, startPoint y: 153, endPoint x: 232, endPoint y: 109, distance: 55.4
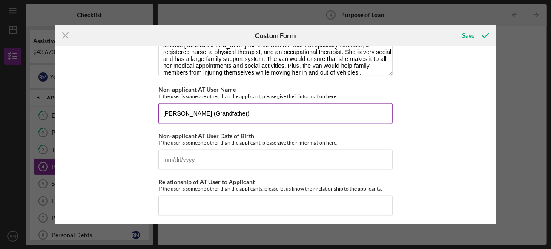
click at [259, 109] on input "[PERSON_NAME] (Grandfather)" at bounding box center [275, 113] width 234 height 20
type input "C"
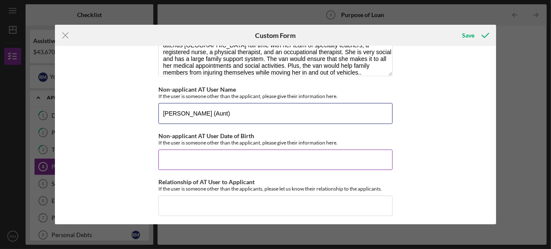
type input "[PERSON_NAME] (Aunt)"
click at [217, 158] on input "Non-applicant AT User Date of Birth" at bounding box center [275, 159] width 234 height 20
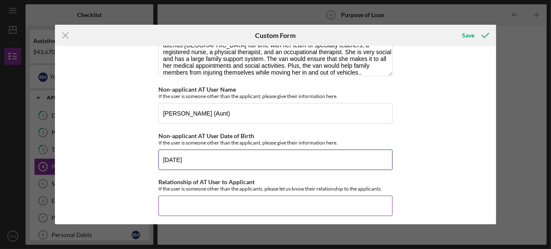
type input "[DATE]"
click at [328, 197] on input "Relationship of AT User to Applicant" at bounding box center [275, 205] width 234 height 20
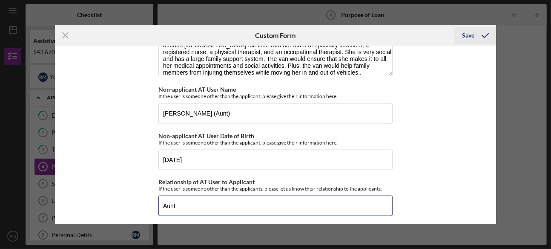
type input "Aunt"
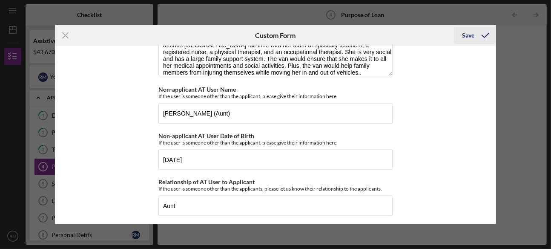
click at [470, 37] on div "Save" at bounding box center [468, 35] width 12 height 17
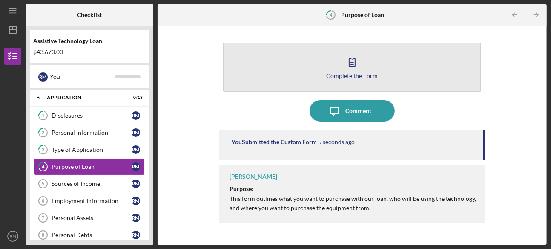
click at [376, 83] on button "Complete the Form Form" at bounding box center [352, 67] width 258 height 49
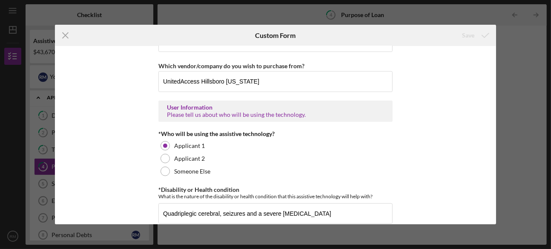
scroll to position [826, 0]
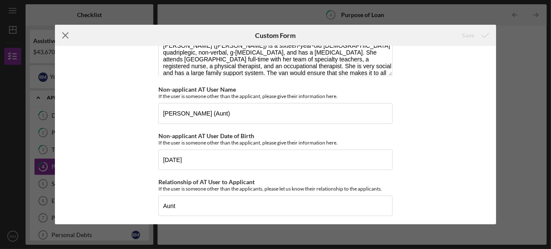
click at [66, 34] on icon "Icon/Menu Close" at bounding box center [65, 35] width 21 height 21
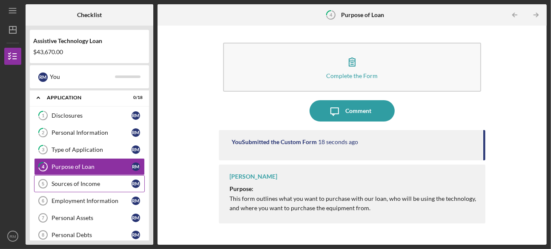
click at [90, 181] on div "Sources of Income" at bounding box center [92, 183] width 80 height 7
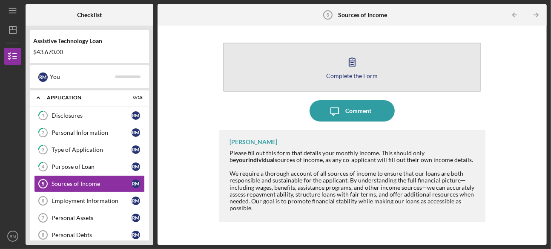
click at [352, 59] on icon "button" at bounding box center [351, 61] width 21 height 21
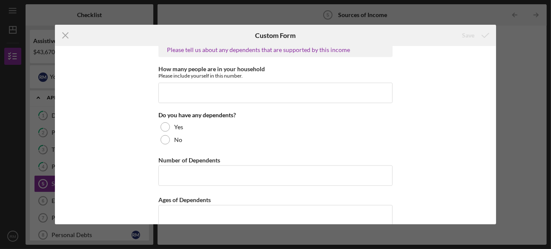
scroll to position [542, 0]
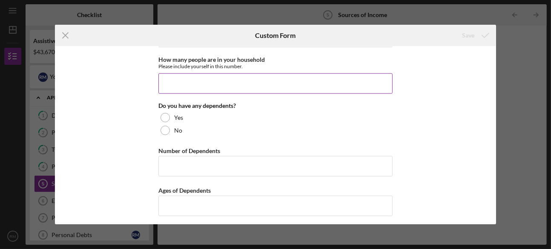
click at [293, 78] on input "How many people are in your household" at bounding box center [275, 83] width 234 height 20
type input "4"
click at [263, 85] on input "How many people are in your household" at bounding box center [275, 83] width 234 height 20
type input "5"
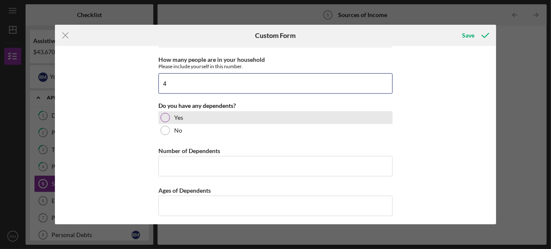
type input "4"
click at [166, 113] on div at bounding box center [165, 117] width 9 height 9
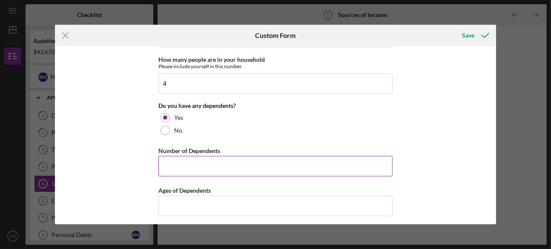
click at [173, 161] on input "Number of Dependents" at bounding box center [275, 166] width 234 height 20
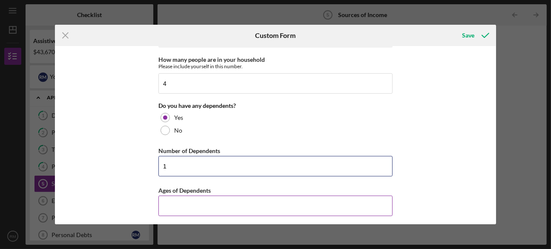
type input "1"
click at [194, 205] on input "Ages of Dependents" at bounding box center [275, 205] width 234 height 20
type input "16"
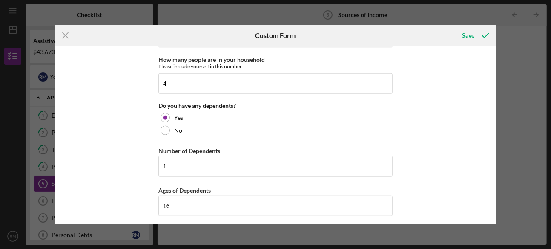
click at [440, 96] on div "Sources of Income Please tell us the monthly amount of income you receive by so…" at bounding box center [275, 135] width 441 height 178
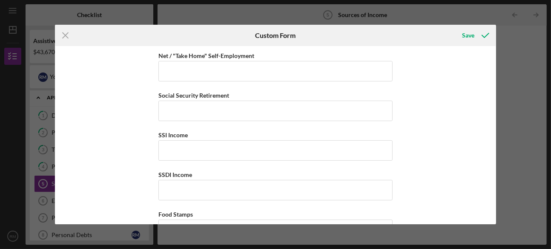
scroll to position [83, 0]
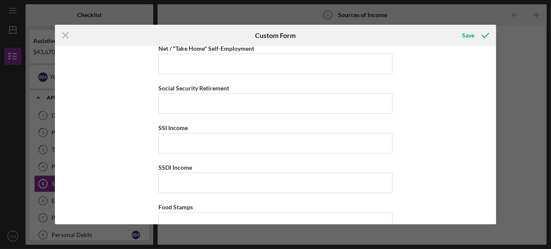
drag, startPoint x: 496, startPoint y: 89, endPoint x: 493, endPoint y: 99, distance: 9.6
click at [493, 99] on div "Icon/Menu Close Custom Form Save Sources of Income Please tell us the monthly a…" at bounding box center [275, 124] width 551 height 249
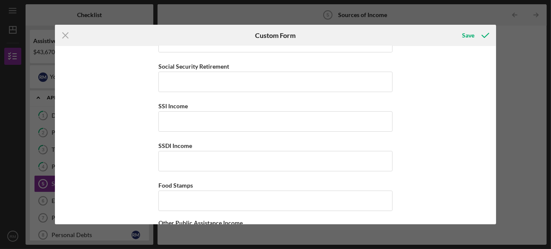
scroll to position [110, 0]
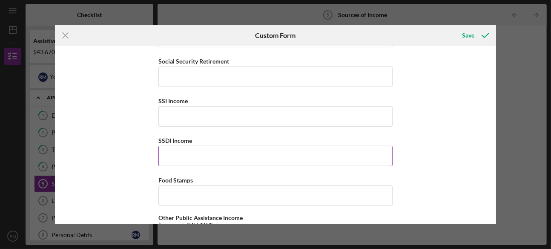
click at [194, 152] on input "SSDI Income" at bounding box center [275, 156] width 234 height 20
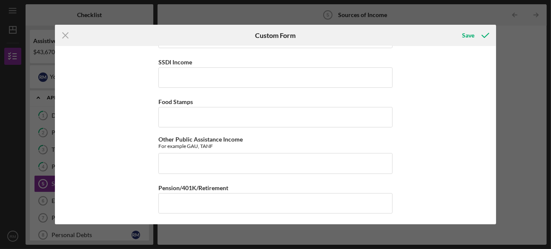
scroll to position [190, 0]
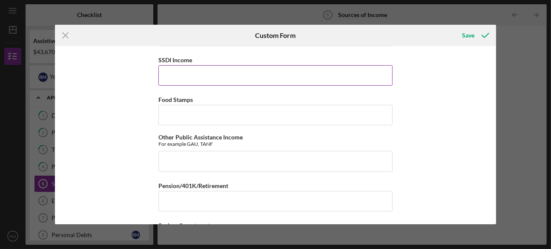
click at [240, 73] on input "SSDI Income" at bounding box center [275, 75] width 234 height 20
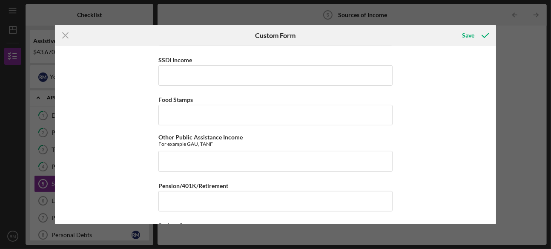
click at [484, 75] on div "Sources of Income Please tell us the monthly amount of income you receive by so…" at bounding box center [275, 135] width 441 height 178
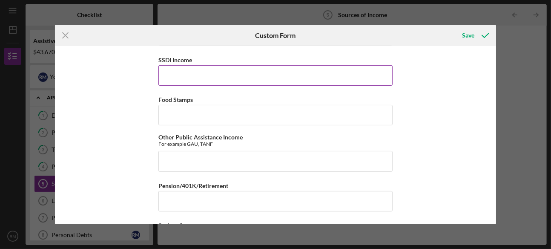
click at [259, 75] on input "SSDI Income" at bounding box center [275, 75] width 234 height 20
type input "$748.34"
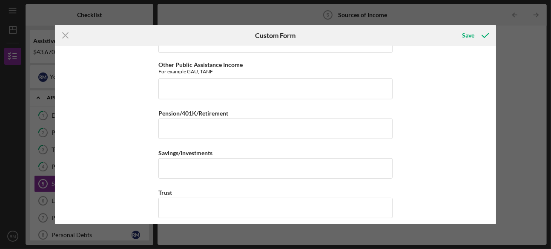
scroll to position [256, 0]
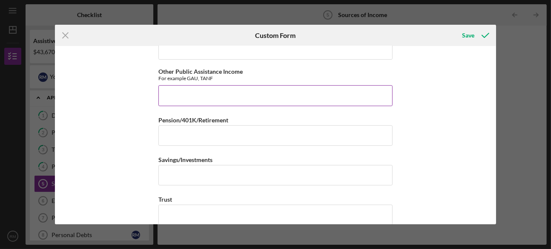
click at [324, 92] on input "Other Public Assistance Income" at bounding box center [275, 95] width 234 height 20
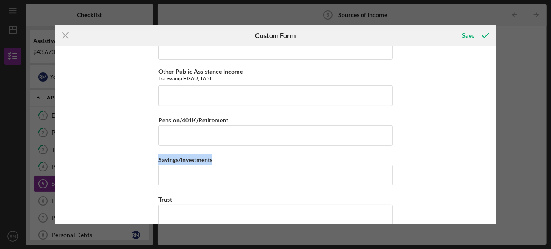
drag, startPoint x: 496, startPoint y: 129, endPoint x: 505, endPoint y: 160, distance: 32.1
click at [505, 160] on div "Icon/Menu Close Custom Form Save Sources of Income Please tell us the monthly a…" at bounding box center [275, 124] width 551 height 249
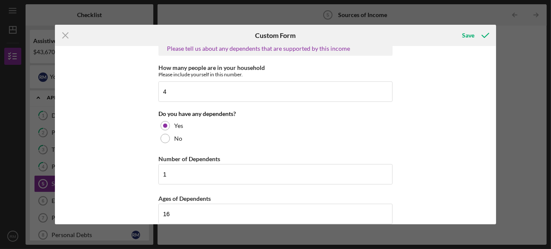
scroll to position [542, 0]
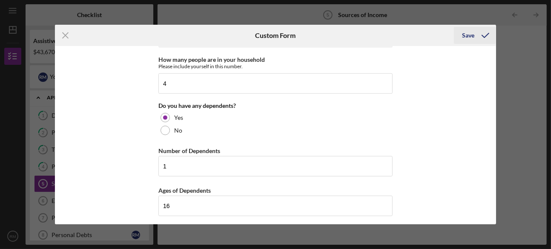
click at [468, 37] on div "Save" at bounding box center [468, 35] width 12 height 17
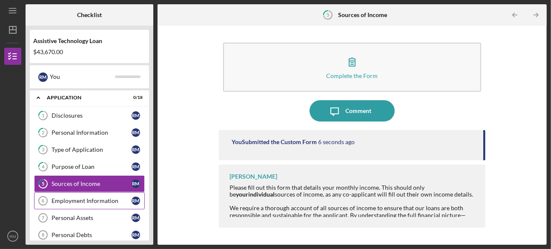
click at [80, 202] on div "Employment Information" at bounding box center [92, 200] width 80 height 7
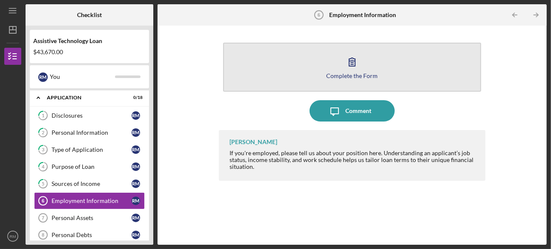
click at [338, 74] on div "Complete the Form" at bounding box center [352, 75] width 52 height 6
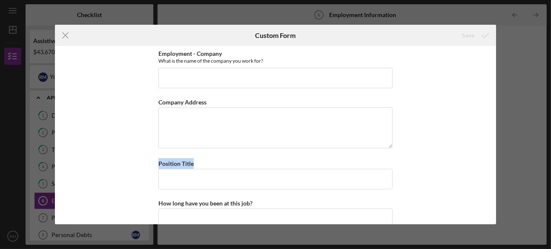
drag, startPoint x: 493, startPoint y: 92, endPoint x: 502, endPoint y: 157, distance: 66.2
click at [502, 157] on div "Icon/Menu Close Custom Form Save Employment - Company What is the name of the c…" at bounding box center [275, 124] width 551 height 249
click at [349, 205] on div "How long have you been at this job?" at bounding box center [275, 203] width 234 height 11
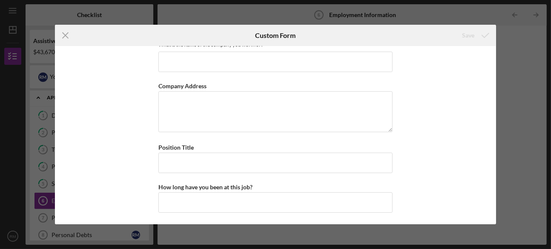
drag, startPoint x: 493, startPoint y: 198, endPoint x: 493, endPoint y: 248, distance: 49.8
click at [493, 248] on div "Icon/Menu Close Custom Form Save Employment - Company What is the name of the c…" at bounding box center [275, 124] width 551 height 249
click at [66, 35] on line at bounding box center [66, 36] width 6 height 6
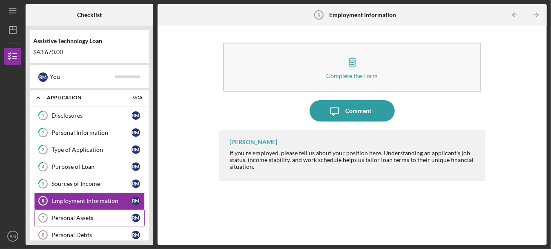
click at [104, 211] on link "Personal Assets 7 Personal Assets R M" at bounding box center [89, 217] width 111 height 17
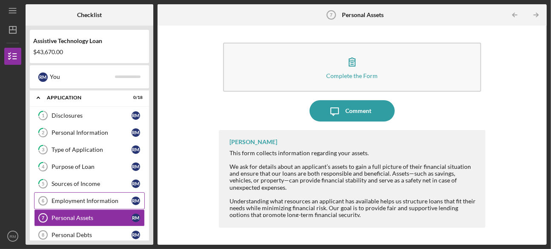
click at [80, 199] on div "Employment Information" at bounding box center [92, 200] width 80 height 7
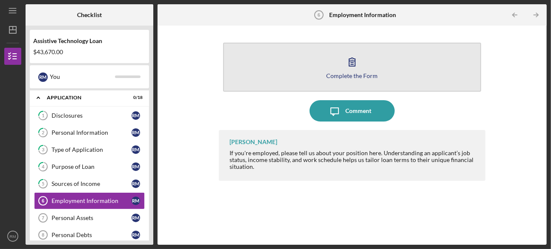
click at [353, 80] on button "Complete the Form Form" at bounding box center [352, 67] width 258 height 49
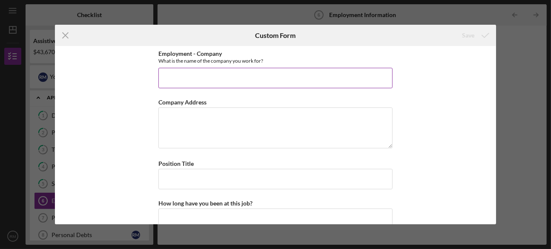
click at [339, 79] on input "Employment - Company" at bounding box center [275, 78] width 234 height 20
type input "N"
type input "A"
type input "NA"
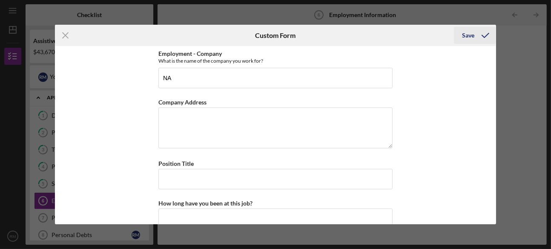
click at [470, 38] on div "Save" at bounding box center [468, 35] width 12 height 17
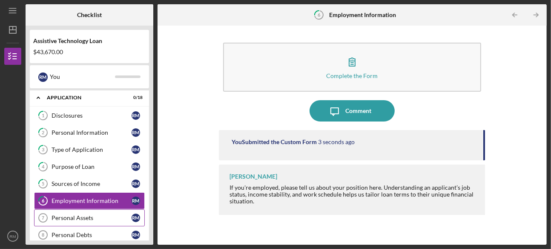
click at [97, 216] on div "Personal Assets" at bounding box center [92, 217] width 80 height 7
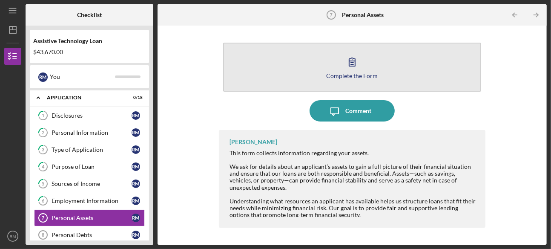
click at [358, 74] on div "Complete the Form" at bounding box center [352, 75] width 52 height 6
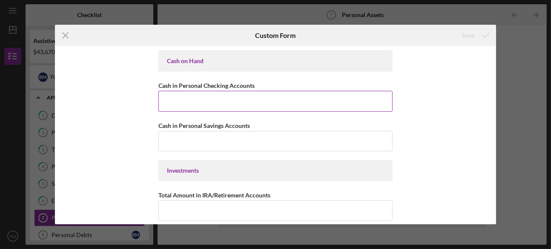
click at [291, 101] on input "Cash in Personal Checking Accounts" at bounding box center [275, 101] width 234 height 20
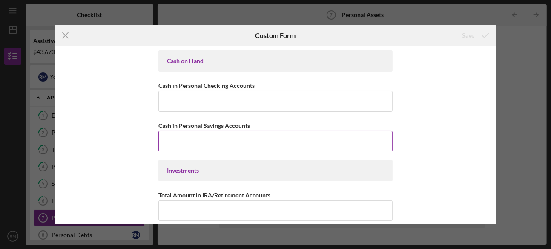
click at [285, 140] on input "Cash in Personal Savings Accounts" at bounding box center [275, 141] width 234 height 20
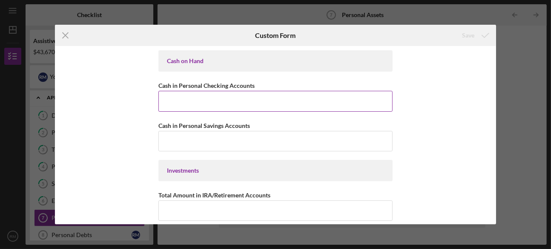
click at [204, 103] on input "Cash in Personal Checking Accounts" at bounding box center [275, 101] width 234 height 20
click at [193, 107] on input "Cash in Personal Checking Accounts" at bounding box center [275, 101] width 234 height 20
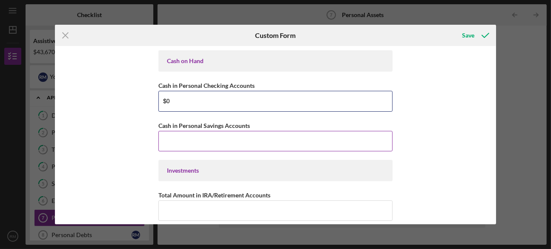
type input "$0"
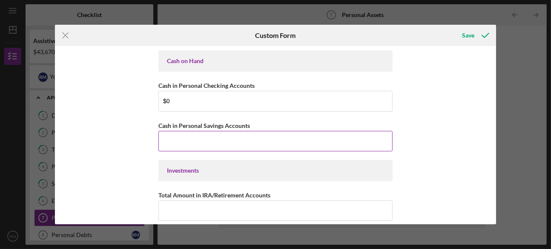
click at [180, 140] on input "Cash in Personal Savings Accounts" at bounding box center [275, 141] width 234 height 20
type input "$0"
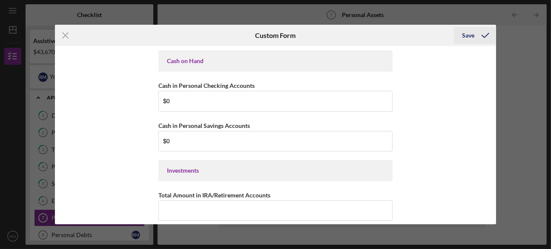
click at [474, 34] on div "Save" at bounding box center [468, 35] width 12 height 17
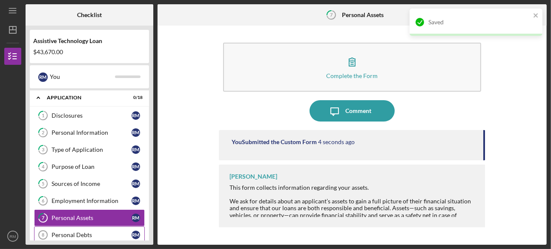
click at [83, 231] on div "Personal Debts" at bounding box center [92, 234] width 80 height 7
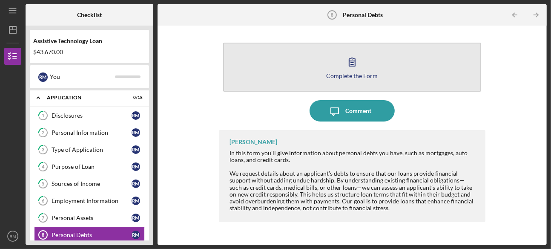
click at [364, 74] on div "Complete the Form" at bounding box center [352, 75] width 52 height 6
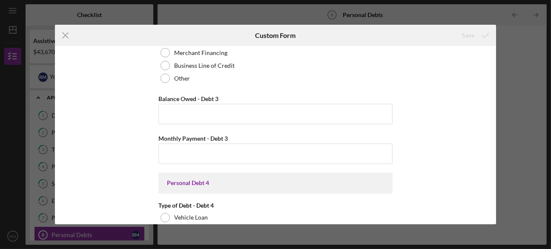
scroll to position [1920, 0]
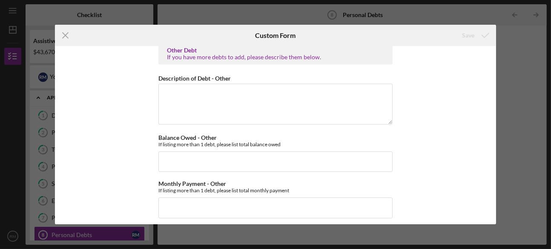
click at [83, 230] on div "Icon/Menu Close Custom Form Save Real Estate Primary Residence Balance Owed - P…" at bounding box center [275, 124] width 551 height 249
click at [66, 39] on icon "Icon/Menu Close" at bounding box center [65, 35] width 21 height 21
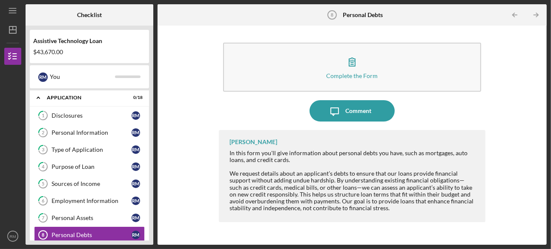
drag, startPoint x: 152, startPoint y: 182, endPoint x: 145, endPoint y: 232, distance: 51.2
click at [145, 232] on div "Assistive Technology Loan $43,670.00 R M You Icon/Expander Application 0 / 18 1…" at bounding box center [90, 135] width 128 height 219
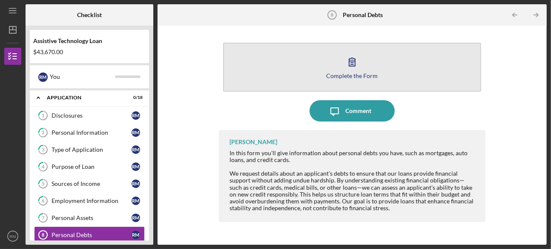
click at [369, 76] on div "Complete the Form" at bounding box center [352, 75] width 52 height 6
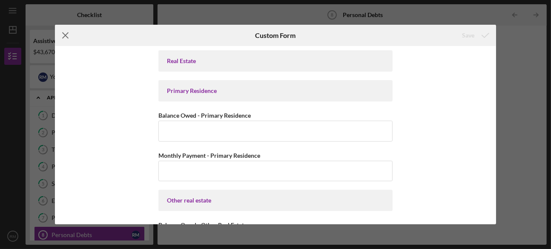
click at [64, 35] on icon "Icon/Menu Close" at bounding box center [65, 35] width 21 height 21
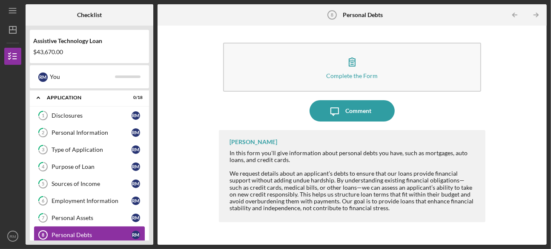
click at [80, 232] on div "Personal Debts" at bounding box center [92, 234] width 80 height 7
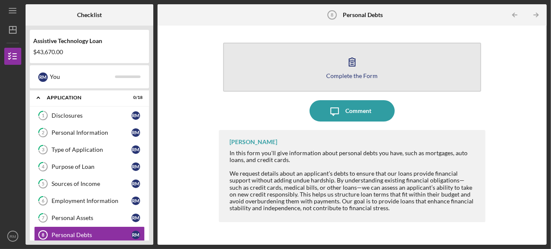
click at [360, 77] on div "Complete the Form" at bounding box center [352, 75] width 52 height 6
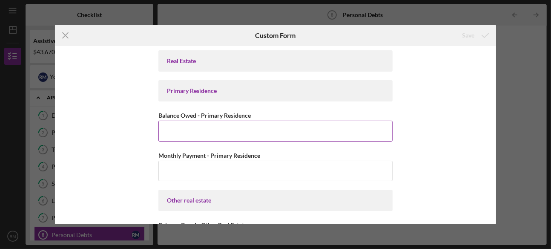
click at [254, 122] on input "Balance Owed - Primary Residence" at bounding box center [275, 130] width 234 height 20
type input "$0"
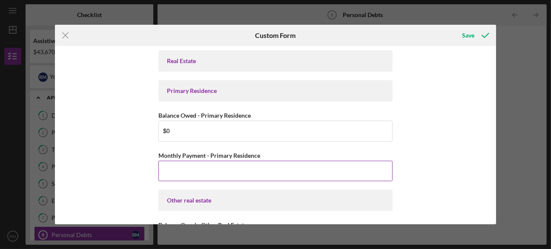
click at [221, 172] on input "Monthly Payment - Primary Residence" at bounding box center [275, 171] width 234 height 20
type input "$0"
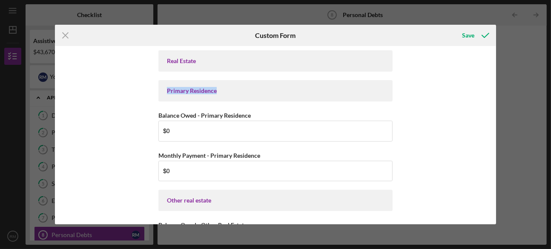
drag, startPoint x: 492, startPoint y: 54, endPoint x: 497, endPoint y: 82, distance: 28.6
click at [497, 82] on div "Icon/Menu Close Custom Form Save Real Estate Primary Residence Balance Owed - P…" at bounding box center [275, 124] width 551 height 249
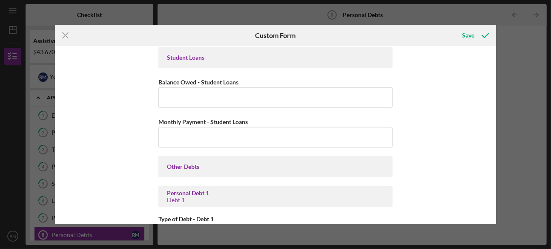
scroll to position [248, 0]
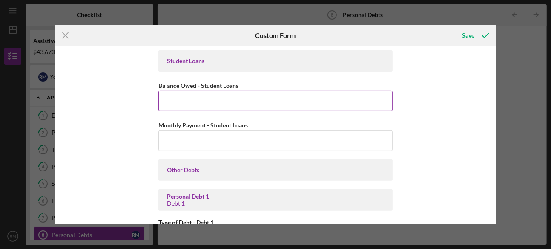
click at [181, 98] on input "Balance Owed - Student Loans" at bounding box center [275, 101] width 234 height 20
type input "$0"
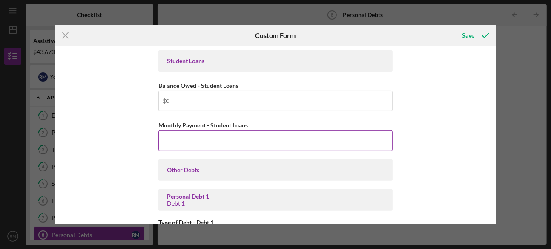
click at [179, 140] on input "Monthly Payment - Student Loans" at bounding box center [275, 140] width 234 height 20
type input "$0"
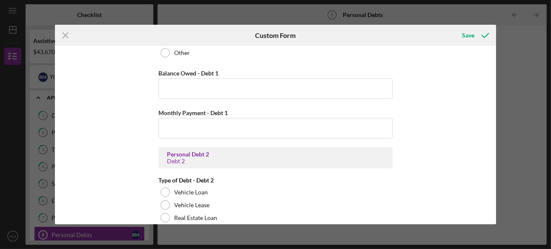
scroll to position [548, 0]
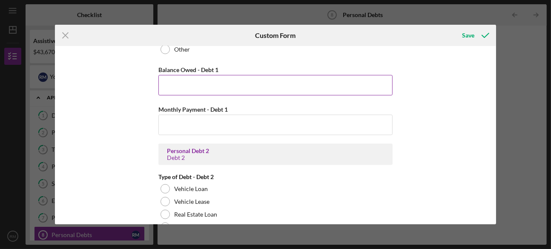
click at [188, 84] on input "Balance Owed - Debt 1" at bounding box center [275, 85] width 234 height 20
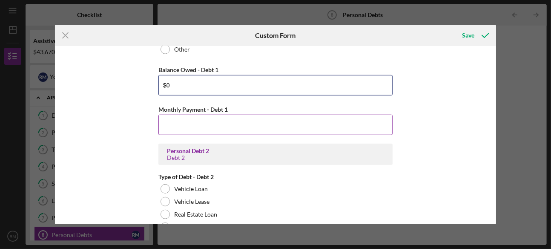
type input "$0"
click at [186, 124] on input "Monthly Payment - Debt 1" at bounding box center [275, 125] width 234 height 20
type input "$0"
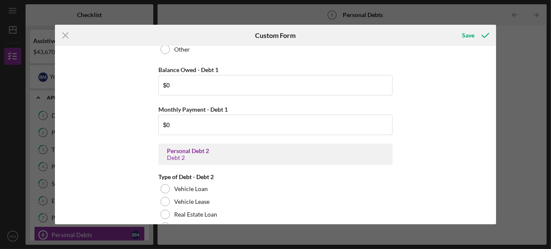
drag, startPoint x: 493, startPoint y: 101, endPoint x: 496, endPoint y: 122, distance: 21.6
click at [496, 122] on div "Icon/Menu Close Custom Form Save Real Estate Primary Residence Balance Owed - P…" at bounding box center [275, 124] width 551 height 249
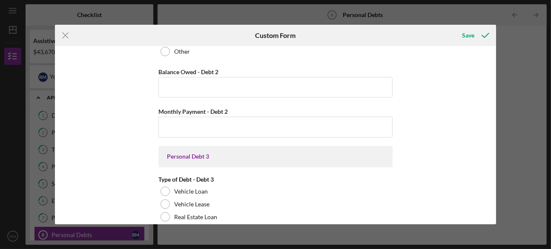
scroll to position [800, 0]
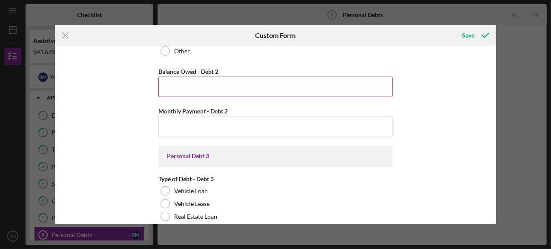
click at [207, 86] on input "Balance Owed - Debt 2" at bounding box center [275, 87] width 234 height 20
type input "$0"
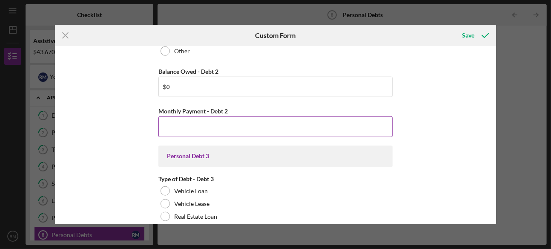
click at [202, 125] on input "Monthly Payment - Debt 2" at bounding box center [275, 126] width 234 height 20
type input "$0"
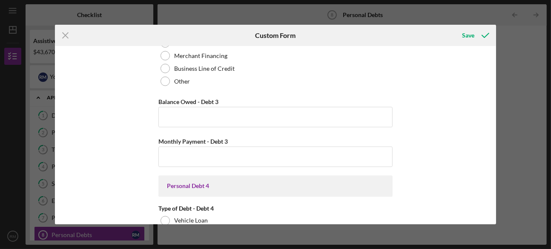
scroll to position [1011, 0]
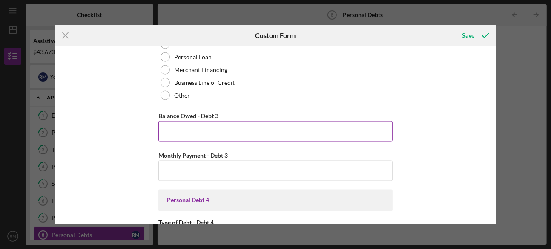
click at [208, 126] on input "Balance Owed - Debt 3" at bounding box center [275, 131] width 234 height 20
type input "$0"
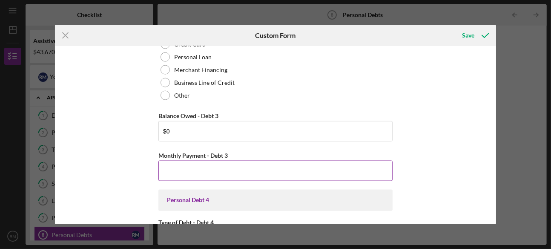
click at [201, 167] on input "Monthly Payment - Debt 3" at bounding box center [275, 171] width 234 height 20
type input "$0"
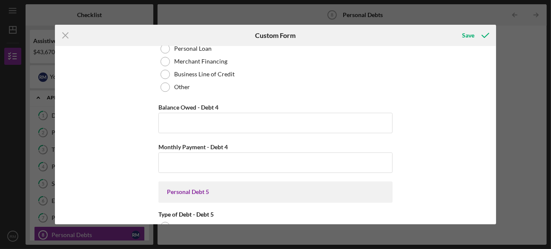
scroll to position [1270, 0]
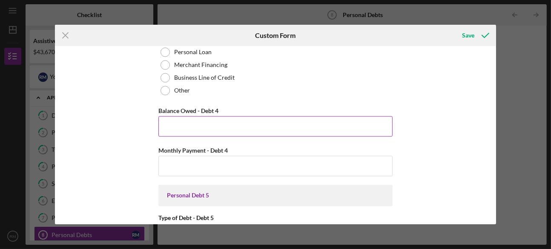
click at [250, 127] on input "Balance Owed - Debt 4" at bounding box center [275, 126] width 234 height 20
type input "$0"
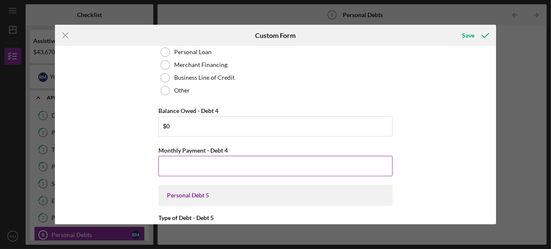
click at [231, 169] on input "Monthly Payment - Debt 4" at bounding box center [275, 165] width 234 height 20
type input "$0"
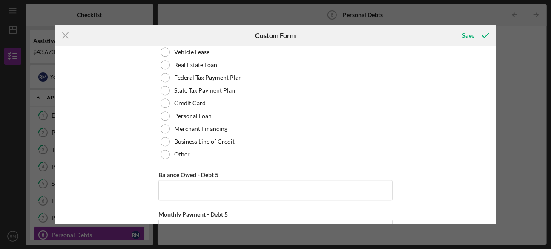
scroll to position [1484, 0]
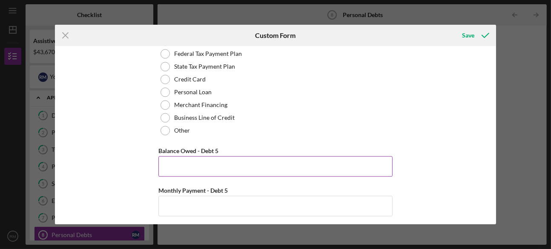
click at [241, 161] on input "Balance Owed - Debt 5" at bounding box center [275, 166] width 234 height 20
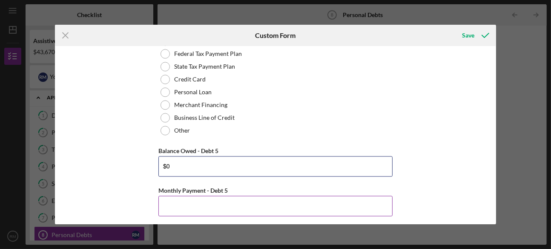
type input "$0"
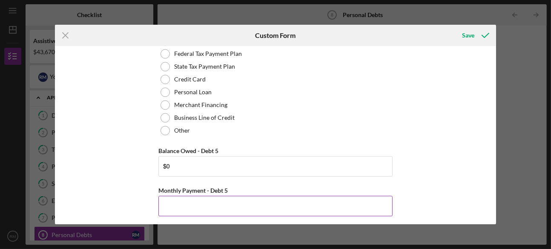
click at [222, 198] on input "Monthly Payment - Debt 5" at bounding box center [275, 205] width 234 height 20
type input "$0"
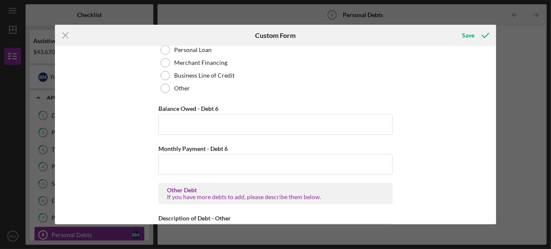
scroll to position [1784, 0]
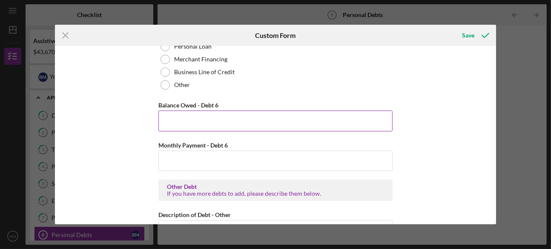
click at [209, 121] on input "Balance Owed - Debt 6" at bounding box center [275, 120] width 234 height 20
type input "$0"
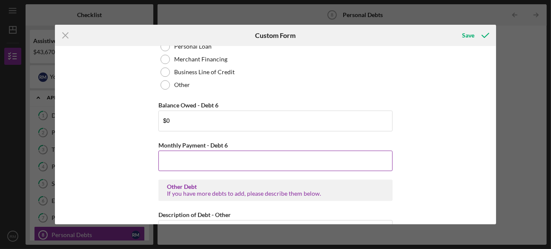
click at [205, 155] on input "Monthly Payment - Debt 6" at bounding box center [275, 160] width 234 height 20
type input "$0"
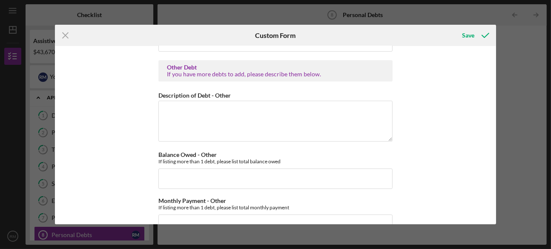
scroll to position [1920, 0]
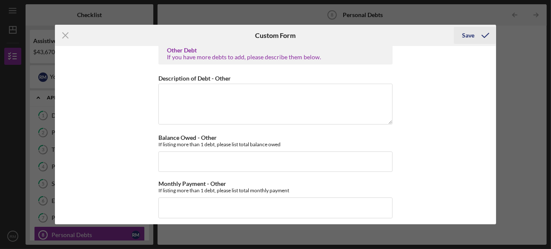
click at [470, 36] on div "Save" at bounding box center [468, 35] width 12 height 17
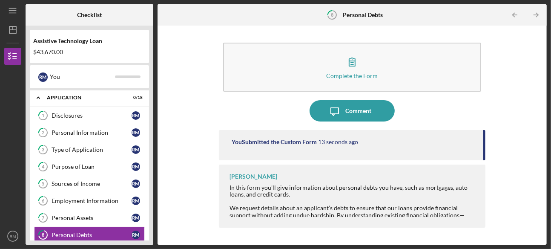
click at [184, 99] on div "Complete the Form Form Icon/Message Comment You Submitted the Custom Form 13 se…" at bounding box center [352, 135] width 381 height 210
click at [155, 157] on div "Checklist Assistive Technology Loan $43,670.00 R M You Icon/Expander Applicatio…" at bounding box center [286, 124] width 521 height 240
click at [539, 16] on icon "Icon/Table Pagination Arrow" at bounding box center [536, 15] width 19 height 19
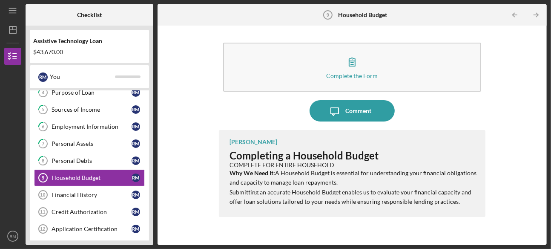
scroll to position [85, 0]
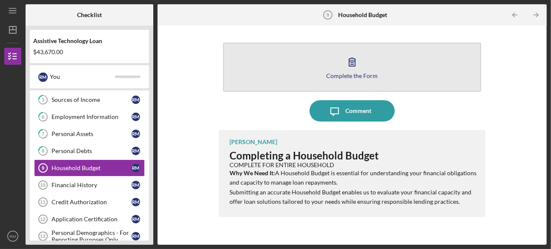
click at [362, 77] on div "Complete the Form" at bounding box center [352, 75] width 52 height 6
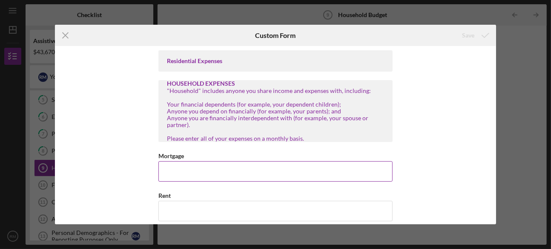
click at [276, 173] on input "Mortgage" at bounding box center [275, 171] width 234 height 20
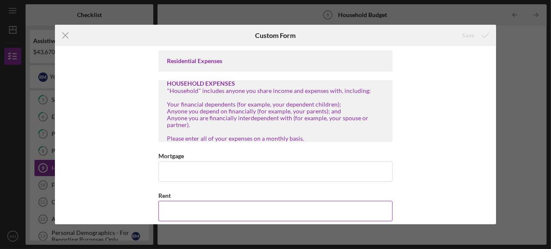
click at [233, 215] on input "Rent" at bounding box center [275, 211] width 234 height 20
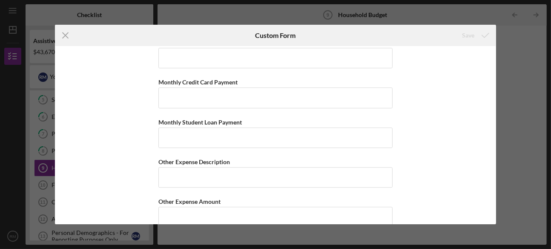
scroll to position [1807, 0]
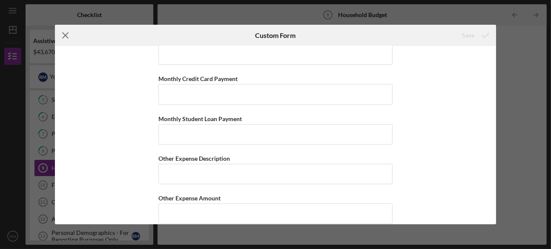
click at [65, 34] on line at bounding box center [66, 36] width 6 height 6
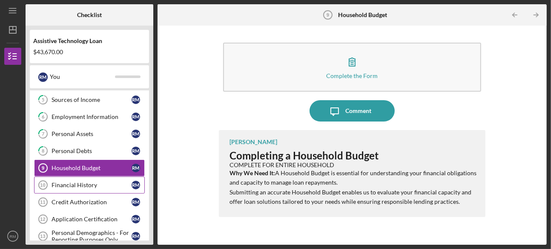
click at [77, 181] on div "Financial History" at bounding box center [92, 184] width 80 height 7
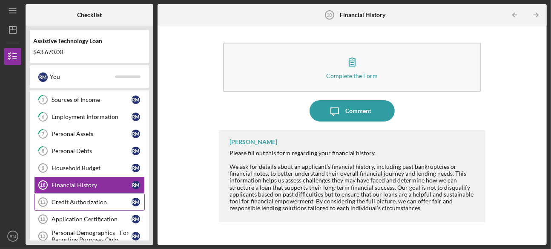
click at [85, 201] on div "Credit Authorization" at bounding box center [92, 201] width 80 height 7
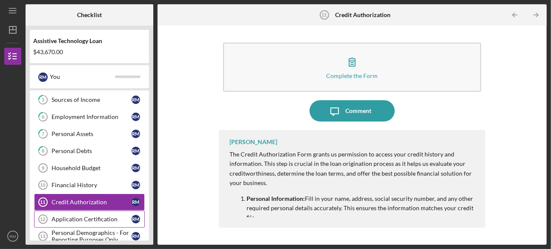
click at [84, 215] on div "Application Certification" at bounding box center [92, 218] width 80 height 7
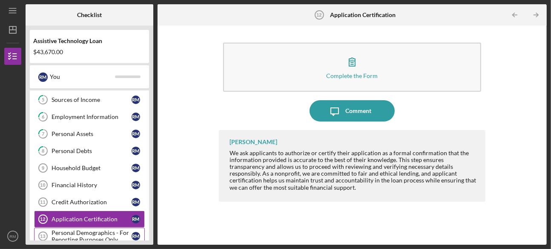
click at [94, 234] on div "Personal Demographics - For Reporting Purposes Only" at bounding box center [92, 236] width 80 height 14
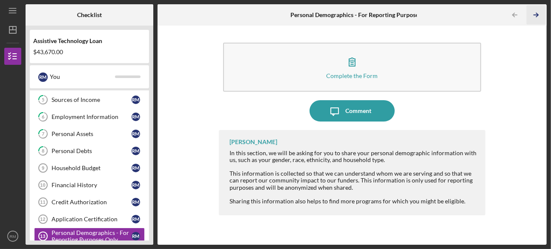
click at [538, 14] on polyline "button" at bounding box center [537, 15] width 2 height 4
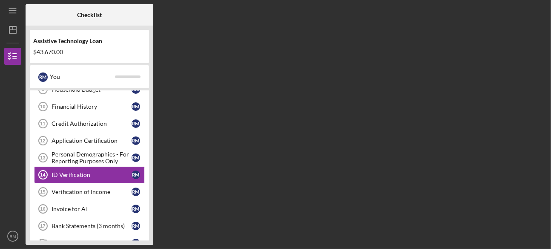
scroll to position [168, 0]
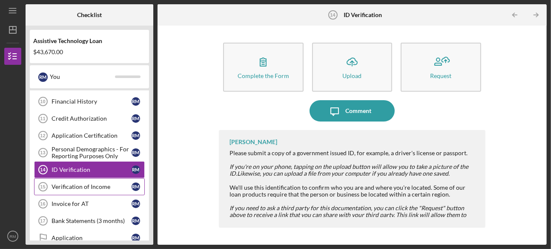
click at [95, 183] on div "Verification of Income" at bounding box center [92, 186] width 80 height 7
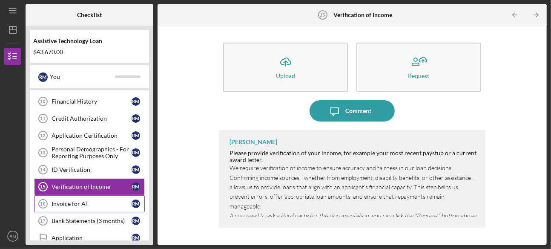
click at [90, 202] on div "Invoice for AT" at bounding box center [92, 203] width 80 height 7
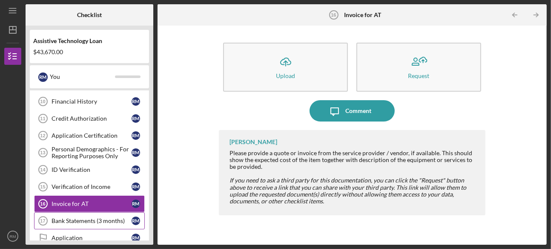
click at [88, 217] on div "Bank Statements (3 months)" at bounding box center [92, 220] width 80 height 7
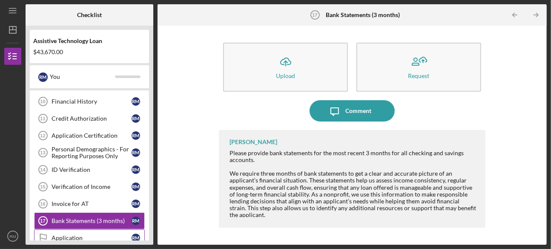
click at [86, 236] on link "Application Application R M" at bounding box center [89, 237] width 111 height 17
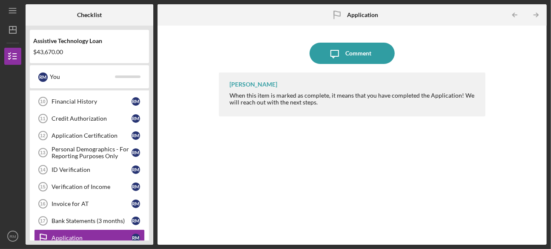
drag, startPoint x: 151, startPoint y: 185, endPoint x: 149, endPoint y: 209, distance: 24.0
click at [149, 209] on div "Assistive Technology Loan $43,670.00 R M You Icon/Expander Application 0 / 18 1…" at bounding box center [90, 135] width 128 height 219
click at [516, 11] on icon "Icon/Table Pagination Arrow" at bounding box center [514, 15] width 19 height 19
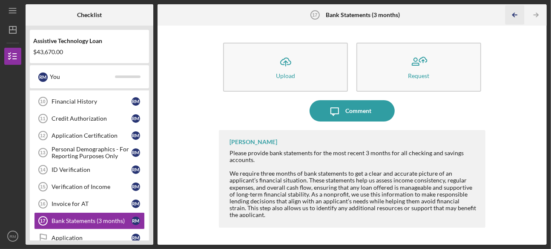
click at [516, 11] on icon "Icon/Table Pagination Arrow" at bounding box center [514, 15] width 19 height 19
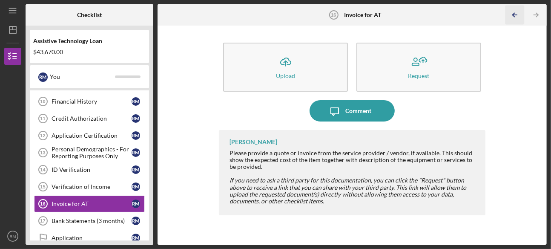
click at [516, 11] on icon "Icon/Table Pagination Arrow" at bounding box center [514, 15] width 19 height 19
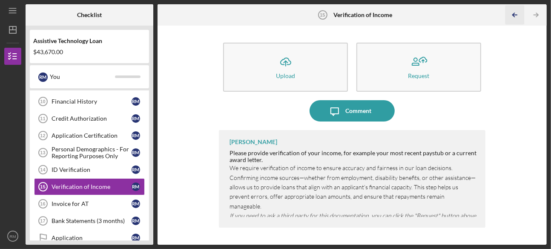
click at [516, 11] on icon "Icon/Table Pagination Arrow" at bounding box center [514, 15] width 19 height 19
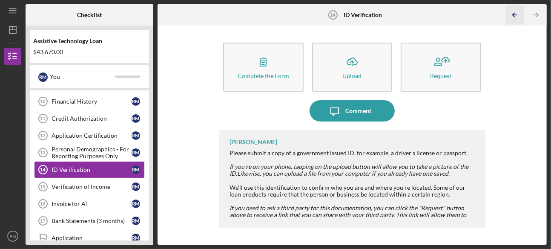
click at [516, 11] on icon "Icon/Table Pagination Arrow" at bounding box center [514, 15] width 19 height 19
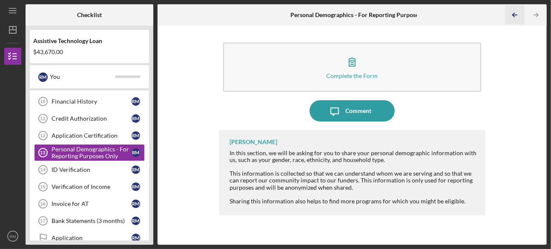
click at [516, 11] on icon "Icon/Table Pagination Arrow" at bounding box center [514, 15] width 19 height 19
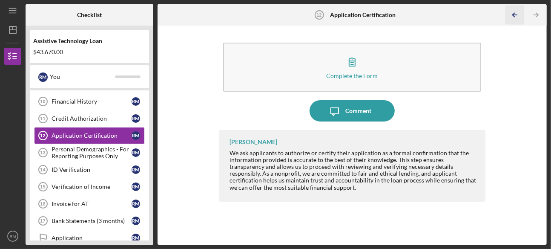
click at [516, 11] on icon "Icon/Table Pagination Arrow" at bounding box center [514, 15] width 19 height 19
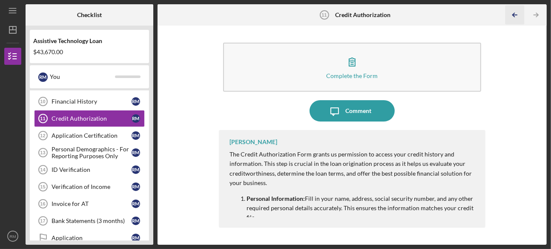
click at [516, 11] on icon "Icon/Table Pagination Arrow" at bounding box center [514, 15] width 19 height 19
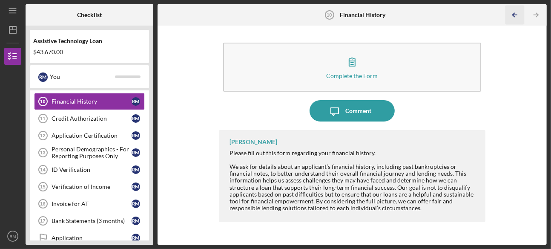
click at [516, 11] on icon "Icon/Table Pagination Arrow" at bounding box center [514, 15] width 19 height 19
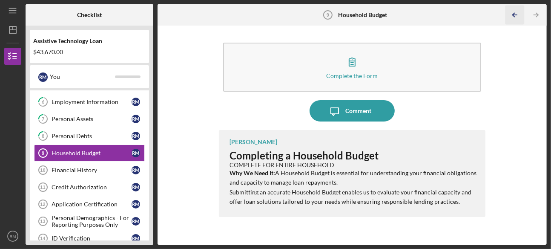
scroll to position [85, 0]
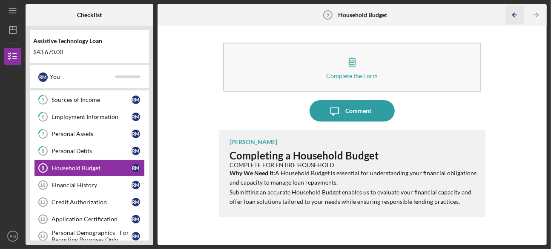
click at [516, 11] on icon "Icon/Table Pagination Arrow" at bounding box center [514, 15] width 19 height 19
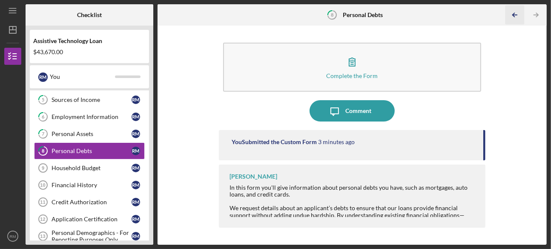
click at [516, 11] on icon "Icon/Table Pagination Arrow" at bounding box center [514, 15] width 19 height 19
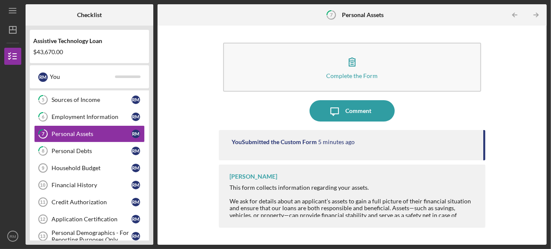
click at [516, 11] on icon "Icon/Table Pagination Arrow" at bounding box center [514, 15] width 19 height 19
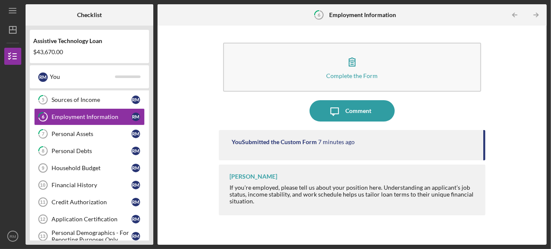
click at [516, 11] on icon "Icon/Table Pagination Arrow" at bounding box center [514, 15] width 19 height 19
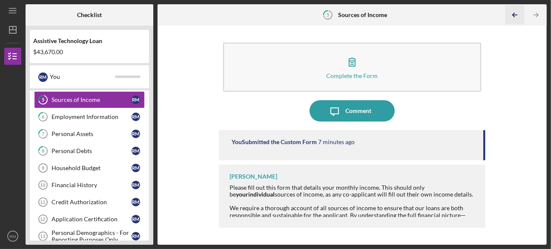
click at [514, 10] on icon "Icon/Table Pagination Arrow" at bounding box center [514, 15] width 19 height 19
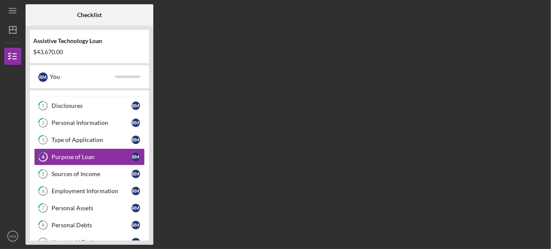
scroll to position [1, 0]
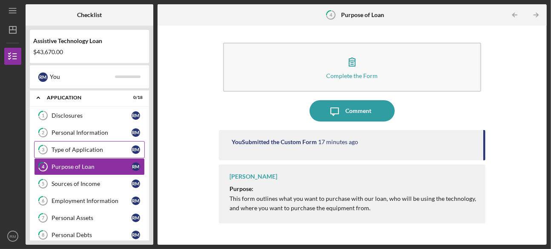
click at [104, 147] on div "Type of Application" at bounding box center [92, 149] width 80 height 7
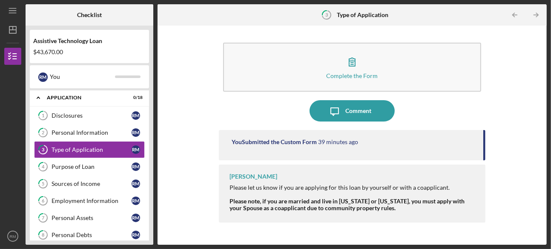
drag, startPoint x: 548, startPoint y: 102, endPoint x: 551, endPoint y: 118, distance: 16.3
click at [551, 118] on div "Icon/Menu 3 Type of Application Checklist Assistive Technology Loan $43,670.00 …" at bounding box center [275, 124] width 551 height 249
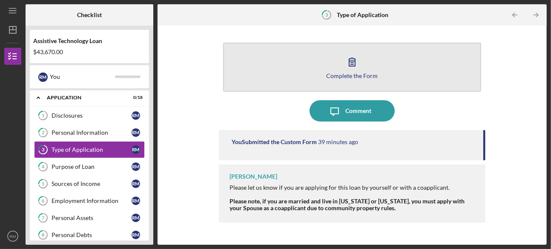
click at [307, 79] on button "Complete the Form Form" at bounding box center [352, 67] width 258 height 49
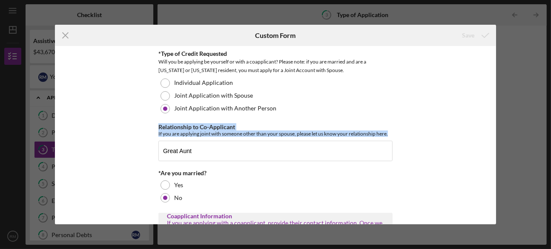
drag, startPoint x: 493, startPoint y: 114, endPoint x: 497, endPoint y: 138, distance: 24.2
click at [497, 138] on div "Icon/Menu Close Custom Form Save *Type of Credit Requested Will you be applying…" at bounding box center [275, 124] width 551 height 249
drag, startPoint x: 497, startPoint y: 138, endPoint x: 472, endPoint y: 110, distance: 37.7
click at [472, 110] on div "*Type of Credit Requested Will you be applying be yourself or with a coapplican…" at bounding box center [275, 135] width 441 height 178
click at [493, 116] on div "*Type of Credit Requested Will you be applying be yourself or with a coapplican…" at bounding box center [275, 135] width 441 height 178
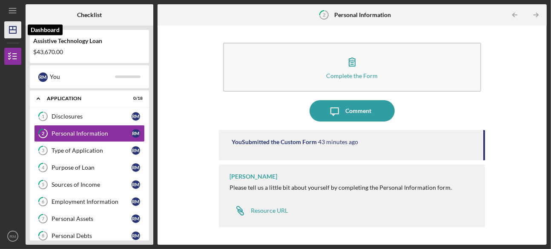
click at [7, 29] on icon "Icon/Dashboard" at bounding box center [12, 29] width 21 height 21
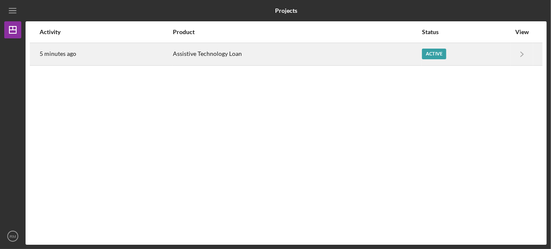
click at [96, 60] on div "5 minutes ago" at bounding box center [106, 53] width 133 height 21
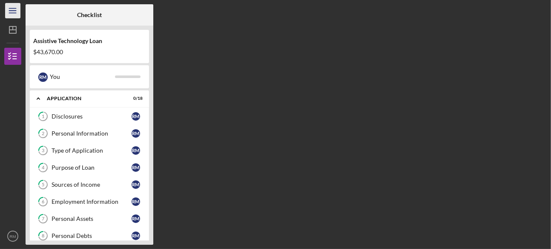
click at [13, 13] on line "button" at bounding box center [12, 13] width 7 height 0
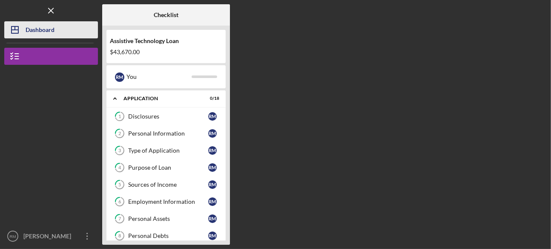
click at [9, 33] on icon "Icon/Dashboard" at bounding box center [14, 29] width 21 height 21
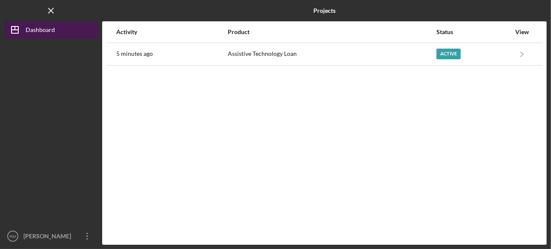
click at [55, 31] on button "Icon/Dashboard Dashboard" at bounding box center [51, 29] width 94 height 17
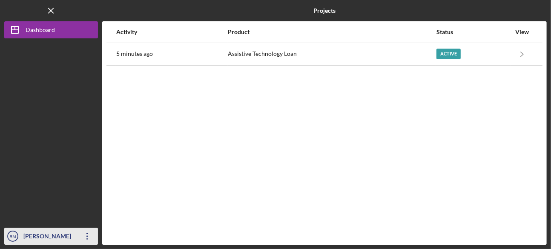
click at [22, 235] on div "[PERSON_NAME]" at bounding box center [48, 236] width 55 height 19
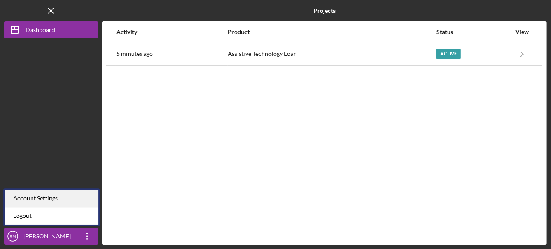
click at [42, 197] on div "Account Settings" at bounding box center [52, 197] width 94 height 17
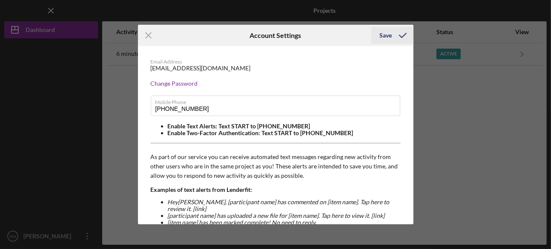
click at [388, 34] on div "Save" at bounding box center [386, 35] width 12 height 17
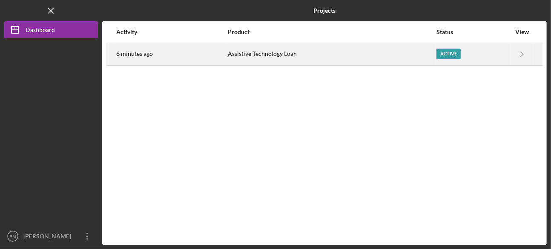
click at [377, 52] on div "Assistive Technology Loan" at bounding box center [331, 53] width 207 height 21
